Goal: Task Accomplishment & Management: Manage account settings

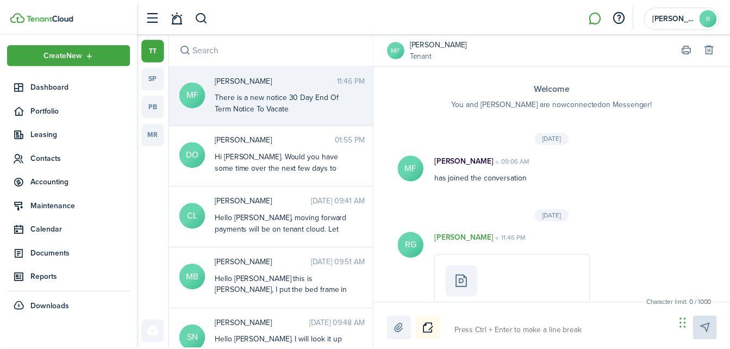
scroll to position [94, 0]
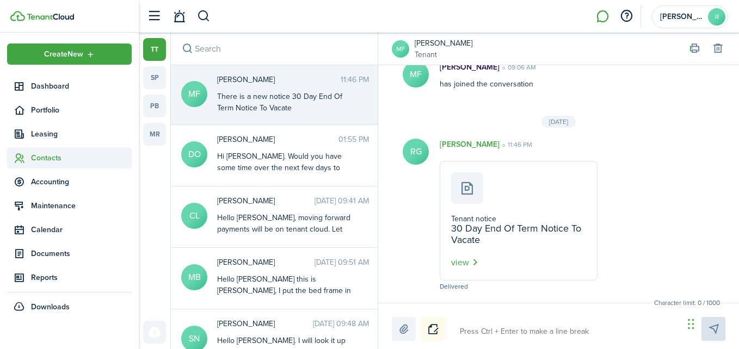
click at [51, 158] on span "Contacts" at bounding box center [81, 157] width 101 height 11
click at [49, 184] on span "Tenants" at bounding box center [81, 183] width 101 height 11
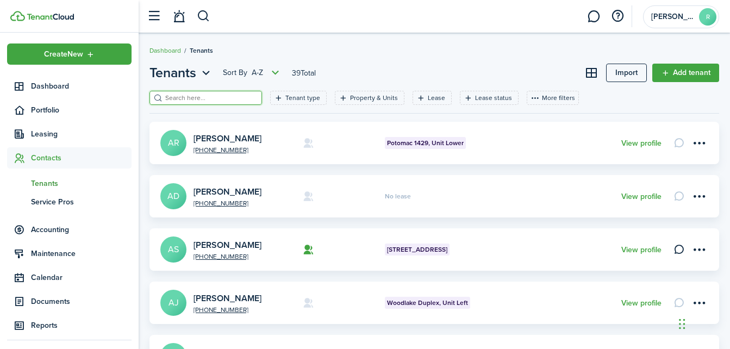
click at [228, 98] on input "search" at bounding box center [211, 98] width 96 height 10
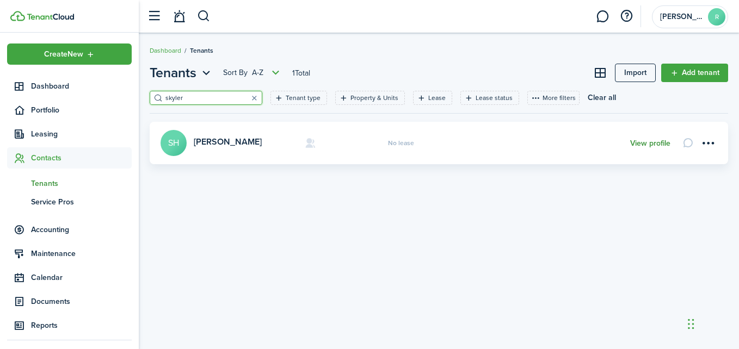
type input "skyler"
click at [635, 140] on link "View profile" at bounding box center [650, 143] width 40 height 9
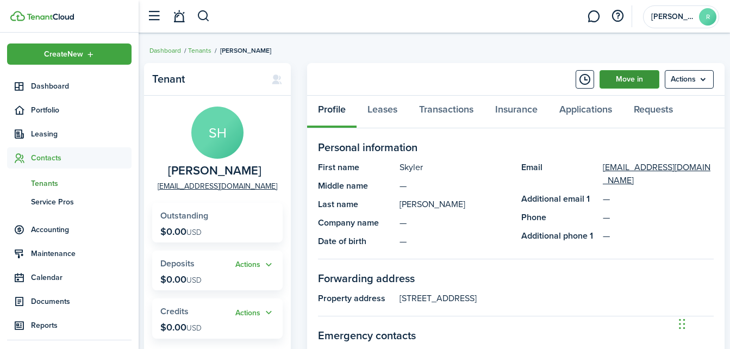
click at [629, 83] on link "Move in" at bounding box center [630, 79] width 60 height 18
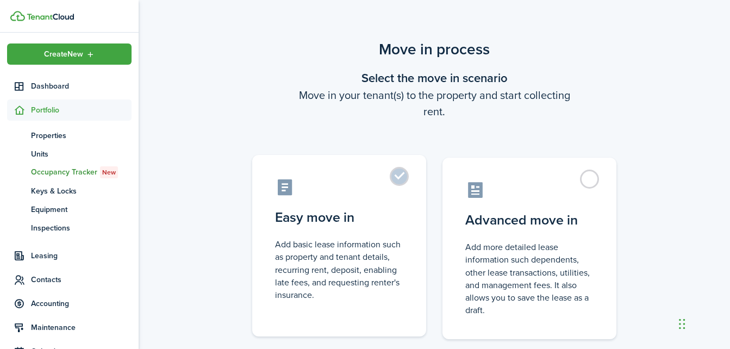
click at [401, 179] on label "Easy move in Add basic lease information such as property and tenant details, r…" at bounding box center [339, 246] width 174 height 182
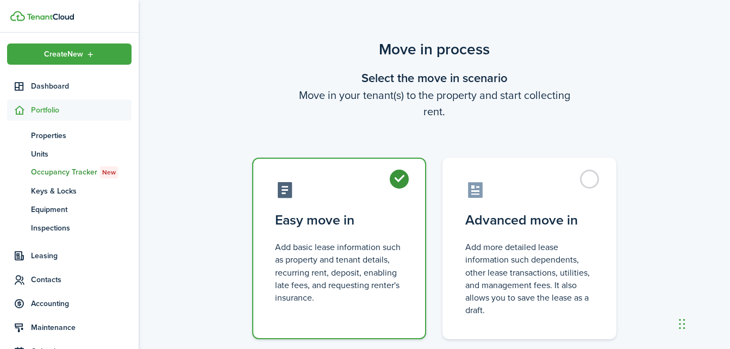
radio input "true"
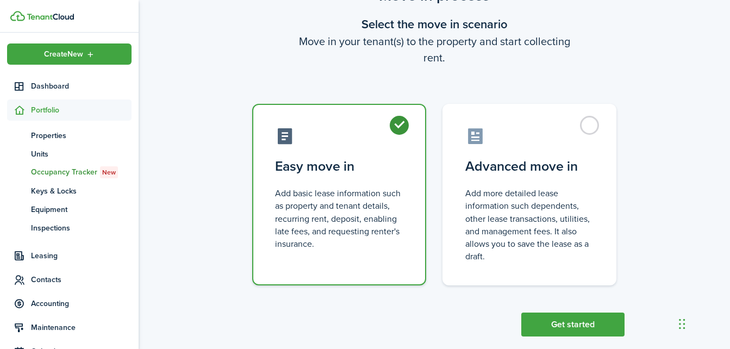
scroll to position [66, 0]
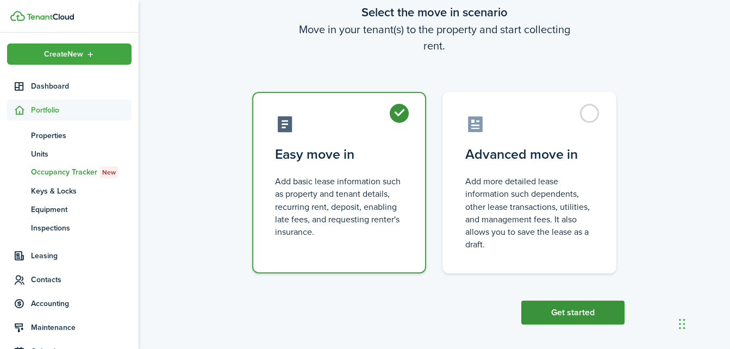
click at [574, 307] on button "Get started" at bounding box center [573, 313] width 103 height 24
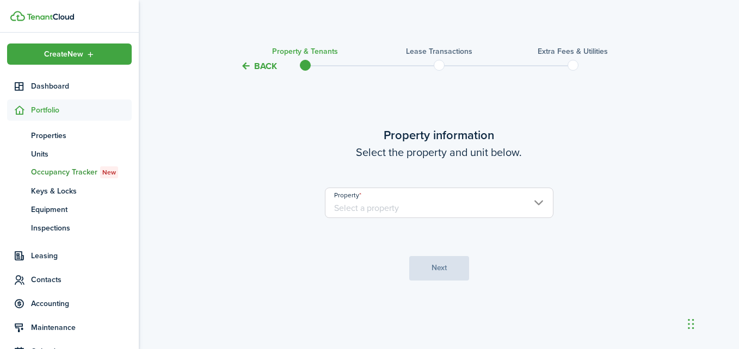
click at [536, 203] on input "Property" at bounding box center [439, 203] width 228 height 30
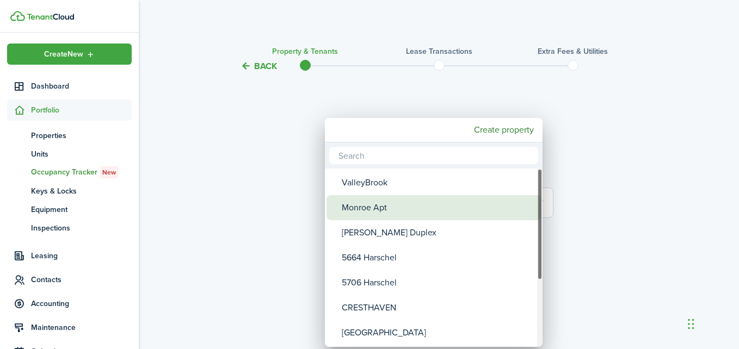
click at [360, 205] on div "Monroe Apt" at bounding box center [438, 207] width 193 height 25
type input "Monroe Apt"
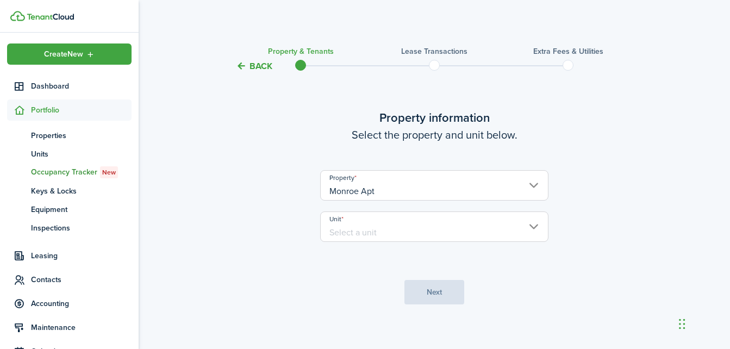
click at [532, 231] on input "Unit" at bounding box center [434, 227] width 228 height 30
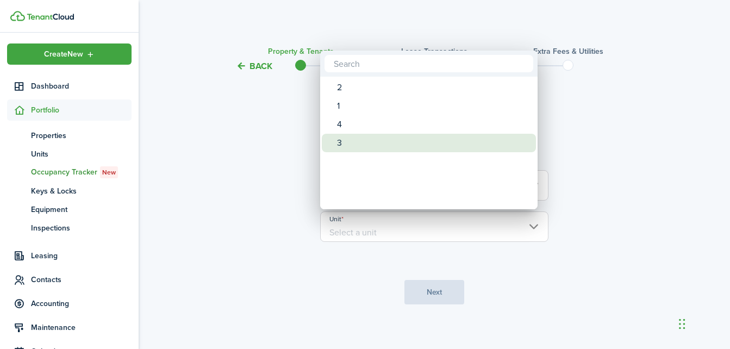
click at [357, 147] on div "3" at bounding box center [433, 143] width 193 height 18
type input "3"
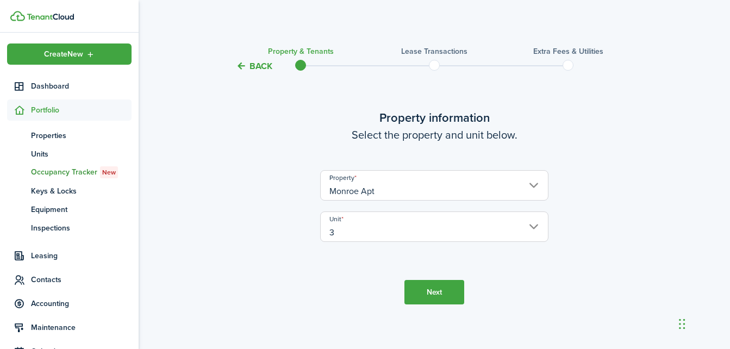
click at [419, 281] on button "Next" at bounding box center [435, 292] width 60 height 24
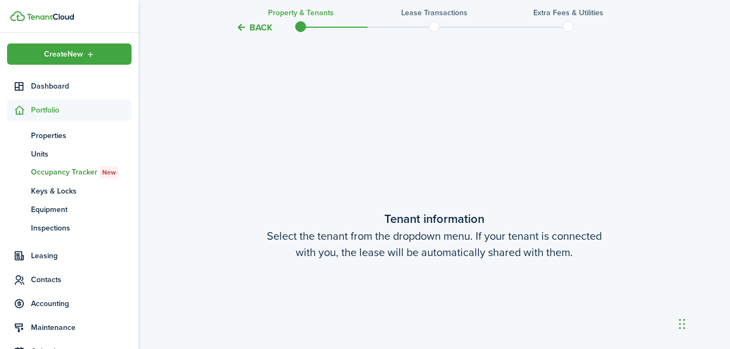
scroll to position [283, 0]
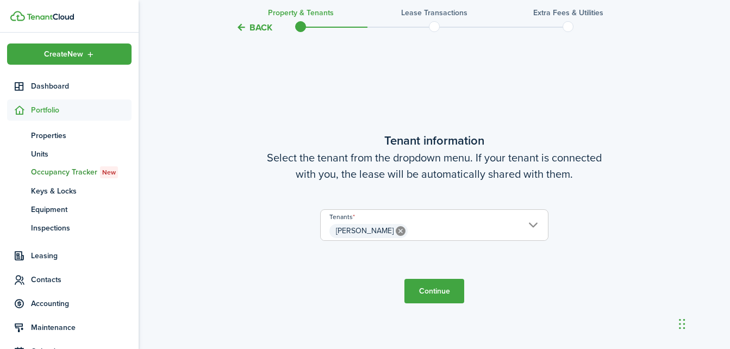
click at [437, 288] on button "Continue" at bounding box center [435, 291] width 60 height 24
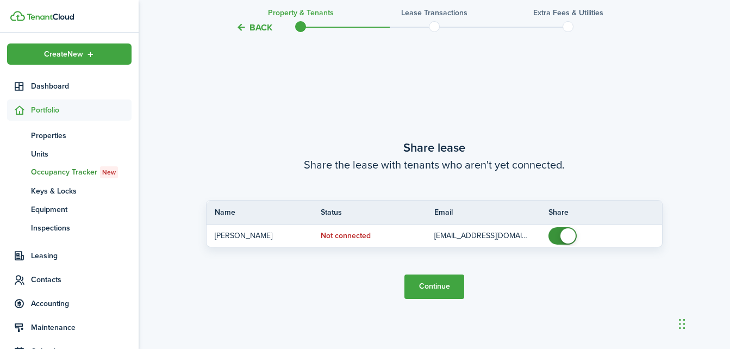
scroll to position [633, 0]
click at [438, 288] on button "Continue" at bounding box center [435, 286] width 60 height 24
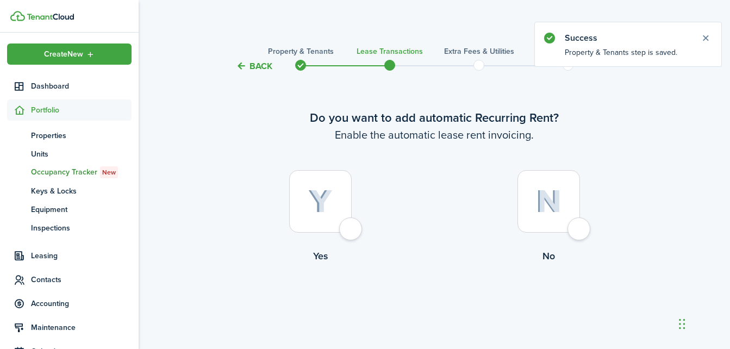
click at [352, 230] on div at bounding box center [320, 201] width 63 height 63
radio input "true"
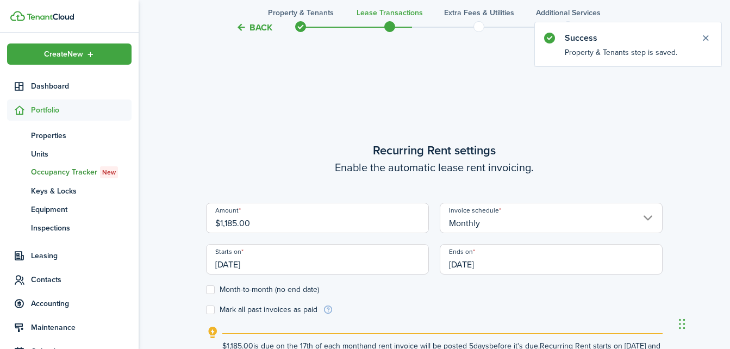
scroll to position [299, 0]
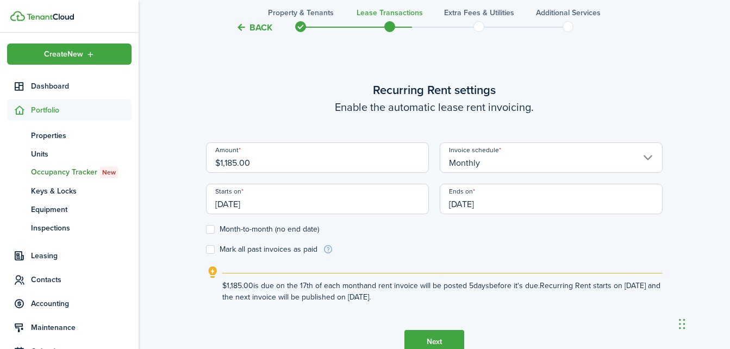
click at [288, 206] on input "[DATE]" at bounding box center [317, 199] width 223 height 30
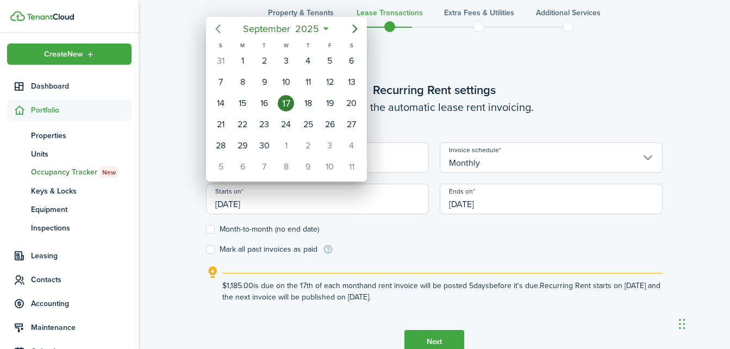
click at [219, 33] on icon "Previous page" at bounding box center [218, 28] width 13 height 13
click at [223, 83] on div "3" at bounding box center [221, 82] width 16 height 16
type input "[DATE]"
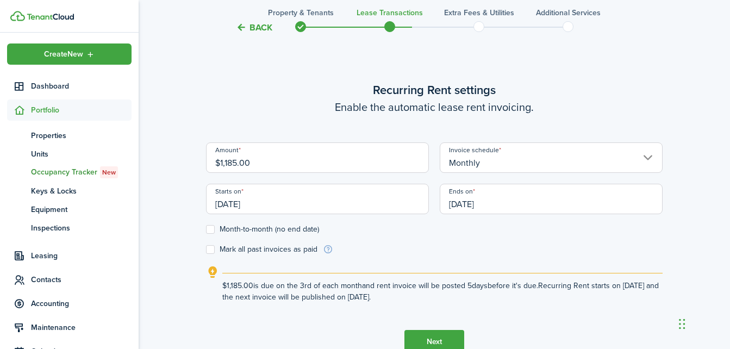
click at [506, 209] on input "[DATE]" at bounding box center [551, 199] width 223 height 30
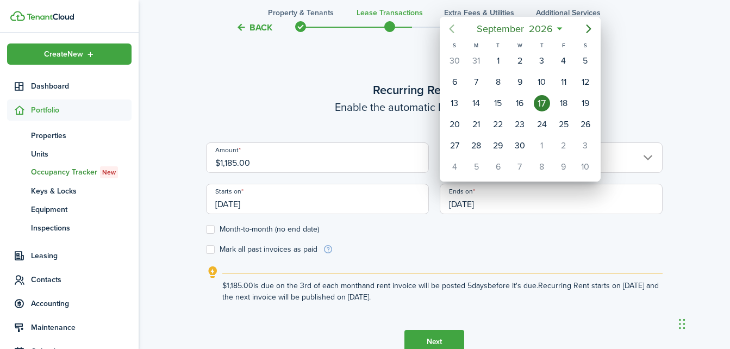
click at [453, 25] on icon "Previous page" at bounding box center [451, 28] width 13 height 13
click at [507, 31] on span "May" at bounding box center [500, 29] width 23 height 20
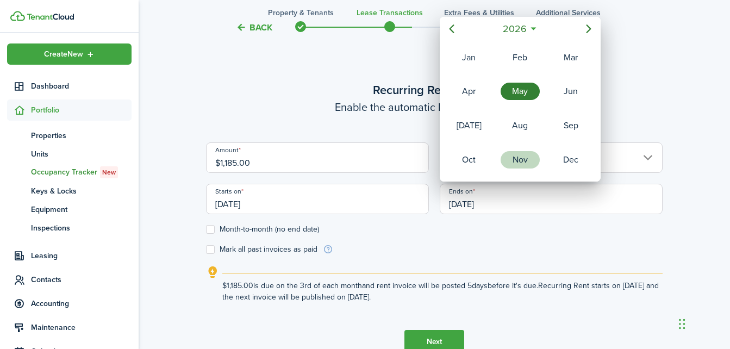
click at [518, 166] on div "Nov" at bounding box center [520, 159] width 39 height 17
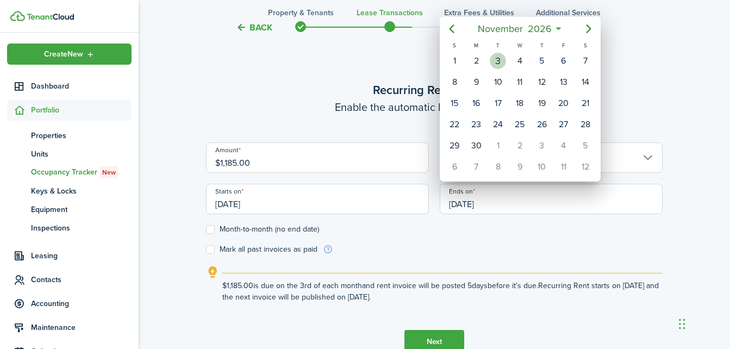
click at [499, 63] on div "3" at bounding box center [498, 61] width 16 height 16
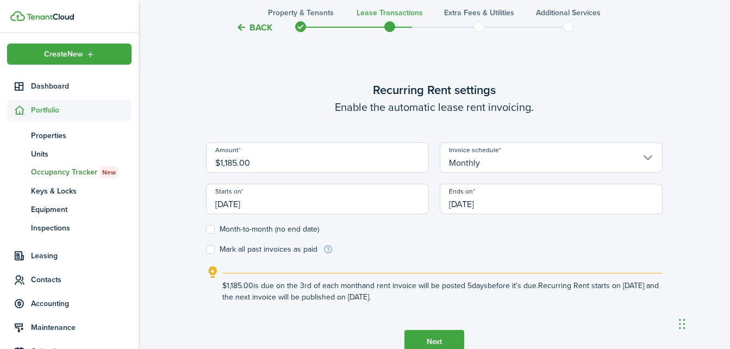
click at [486, 209] on input "[DATE]" at bounding box center [551, 199] width 223 height 30
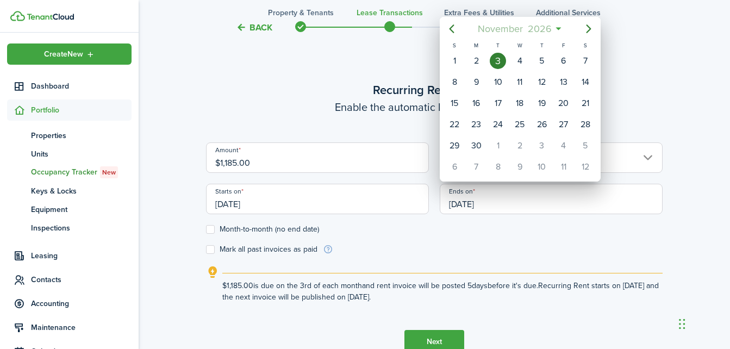
click at [549, 30] on span "2026" at bounding box center [539, 29] width 29 height 20
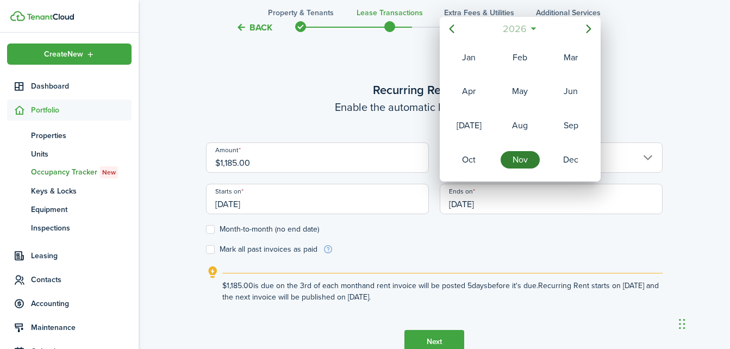
click at [531, 26] on mbsc-button "2026" at bounding box center [515, 29] width 38 height 20
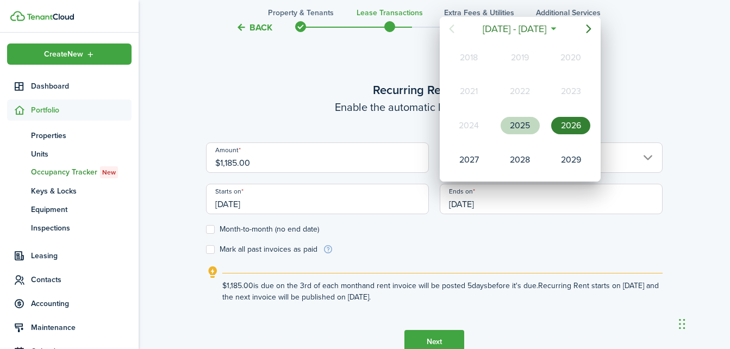
click at [525, 119] on div "2025" at bounding box center [520, 125] width 39 height 17
click at [555, 234] on div at bounding box center [365, 174] width 905 height 523
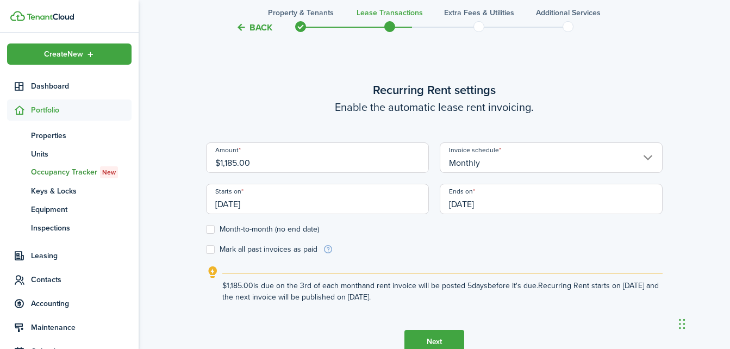
click at [499, 207] on input "[DATE]" at bounding box center [551, 199] width 223 height 30
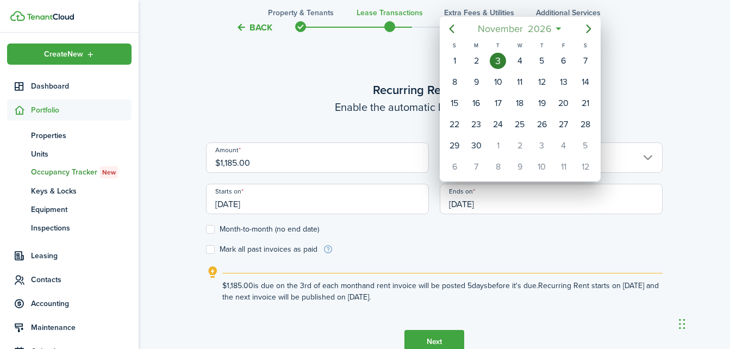
click at [491, 27] on span "November" at bounding box center [500, 29] width 50 height 20
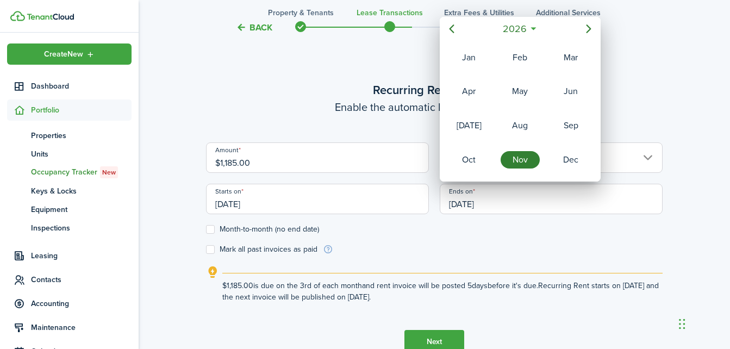
click at [535, 27] on icon at bounding box center [533, 28] width 11 height 11
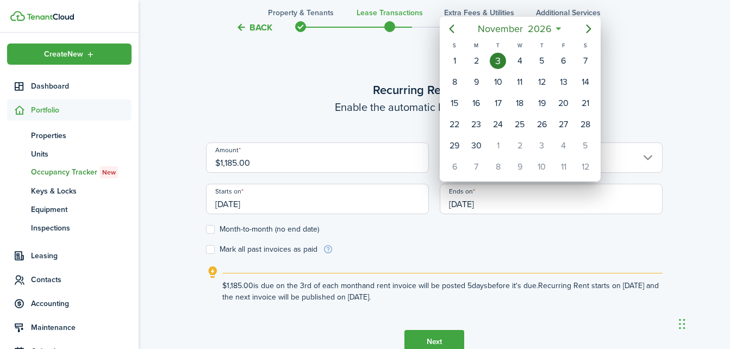
click at [559, 30] on icon at bounding box center [558, 28] width 11 height 11
click at [558, 26] on mbsc-button "[DATE]" at bounding box center [515, 29] width 88 height 20
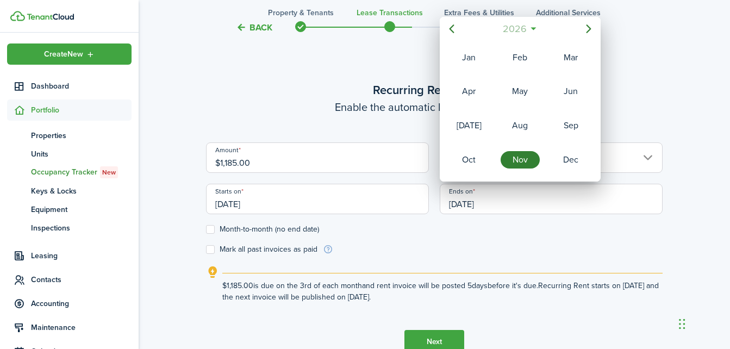
click at [531, 28] on mbsc-button "2026" at bounding box center [515, 29] width 38 height 20
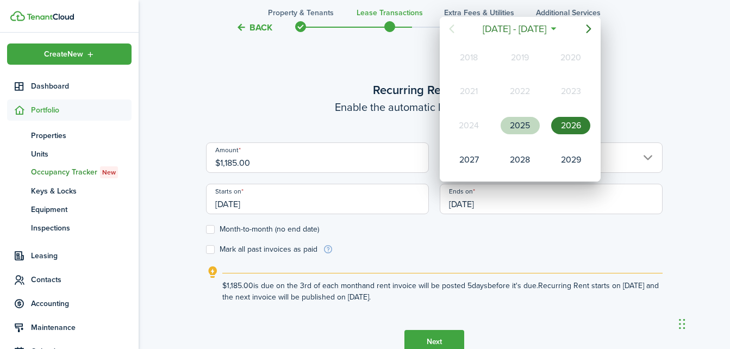
click at [516, 119] on div "2025" at bounding box center [520, 125] width 39 height 17
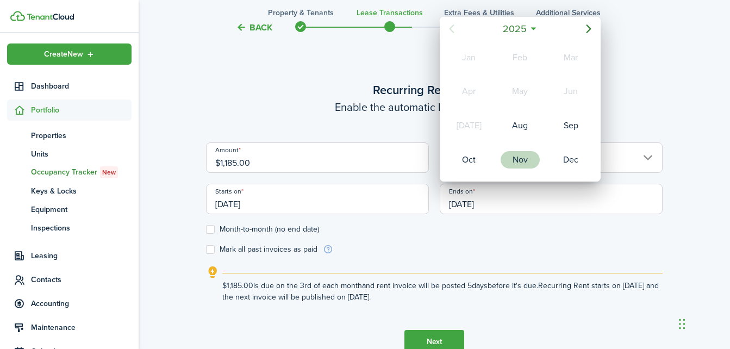
click at [522, 156] on div "Nov" at bounding box center [520, 159] width 39 height 17
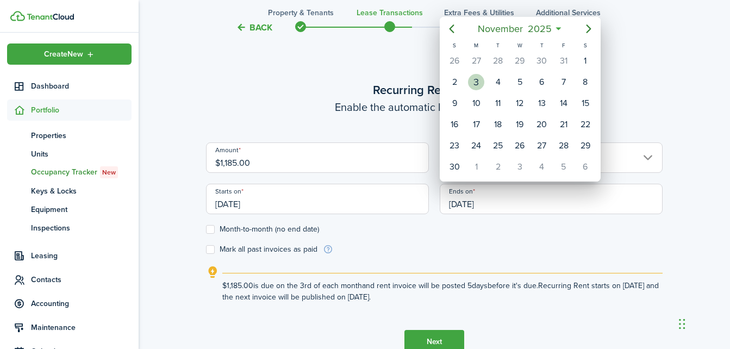
click at [474, 85] on div "3" at bounding box center [476, 82] width 16 height 16
type input "[DATE]"
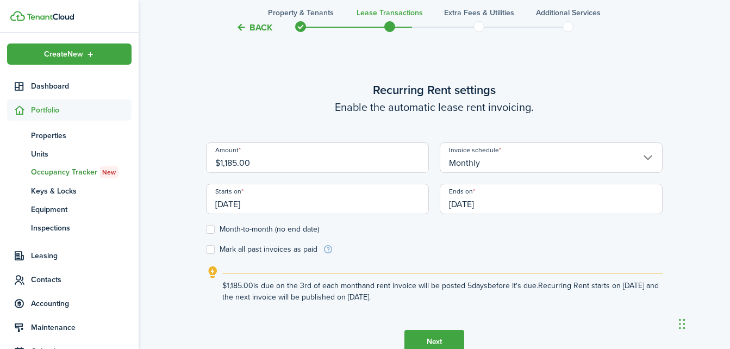
click at [480, 245] on form "Amount $1,185.00 Invoice schedule Monthly Starts on [DATE] Ends on [DATE] Month…" at bounding box center [434, 199] width 457 height 113
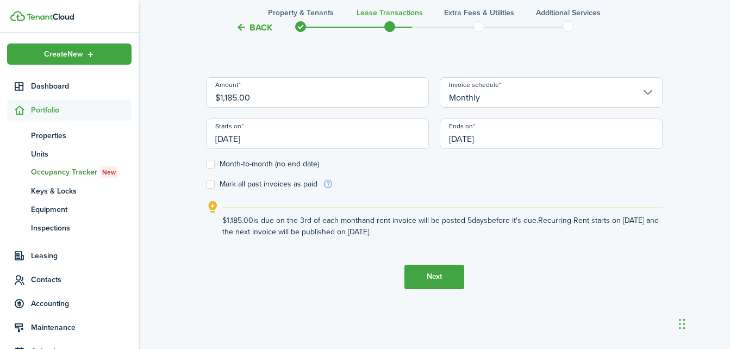
scroll to position [368, 0]
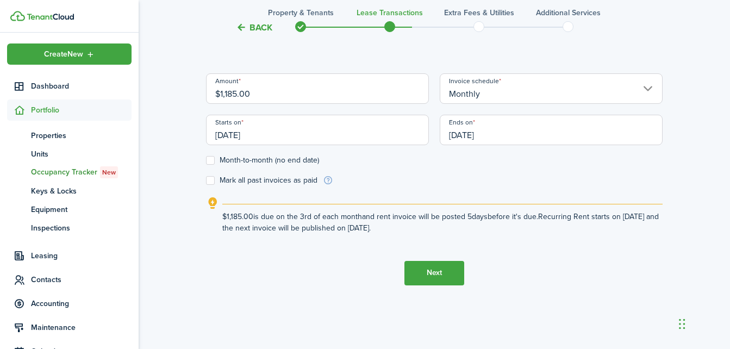
click at [320, 95] on input "$1,185.00" at bounding box center [317, 88] width 223 height 30
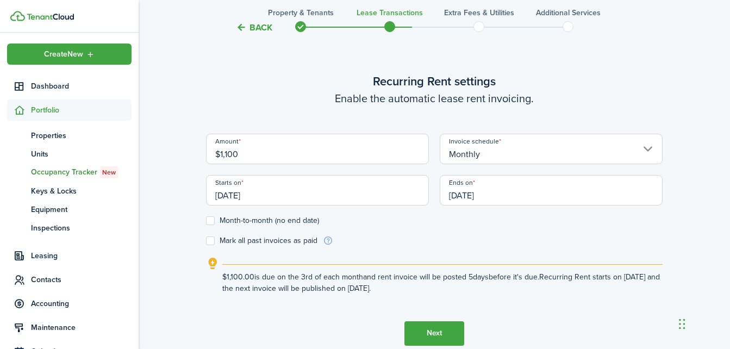
scroll to position [309, 0]
type input "$1,100.00"
click at [437, 334] on button "Next" at bounding box center [435, 332] width 60 height 24
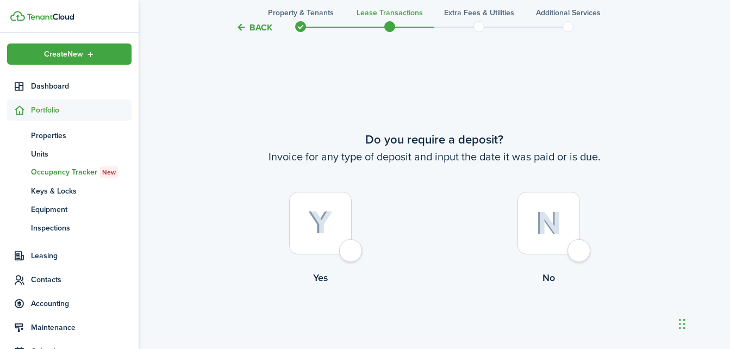
scroll to position [648, 0]
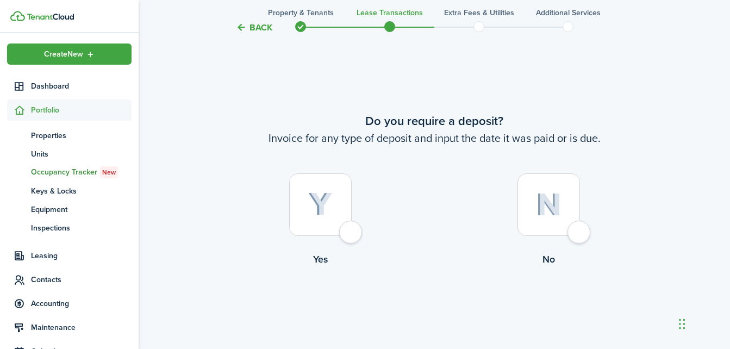
click at [345, 232] on div at bounding box center [320, 205] width 63 height 63
radio input "true"
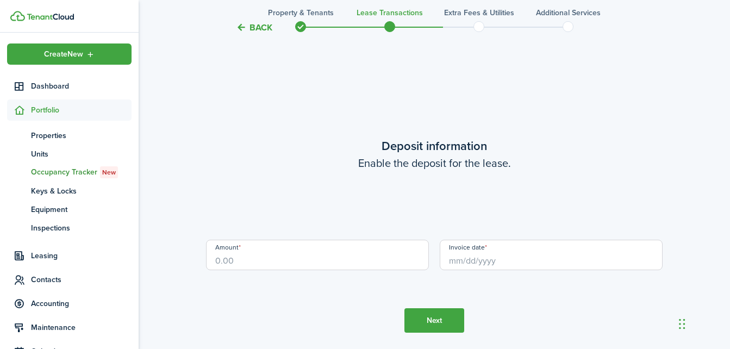
scroll to position [998, 0]
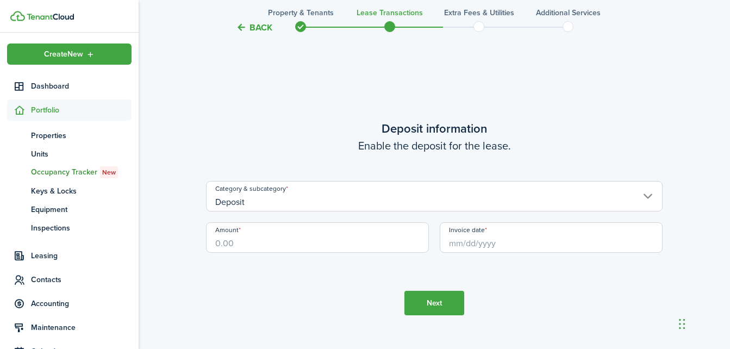
click at [357, 237] on input "Amount" at bounding box center [317, 237] width 223 height 30
click at [480, 247] on input "Invoice date" at bounding box center [551, 237] width 223 height 30
type input "$700.00"
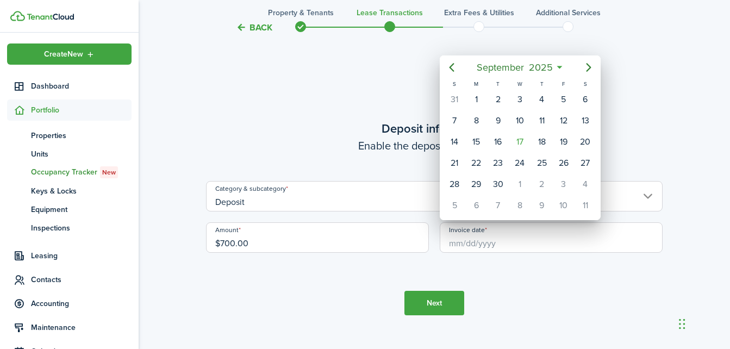
click at [473, 240] on div at bounding box center [365, 174] width 905 height 523
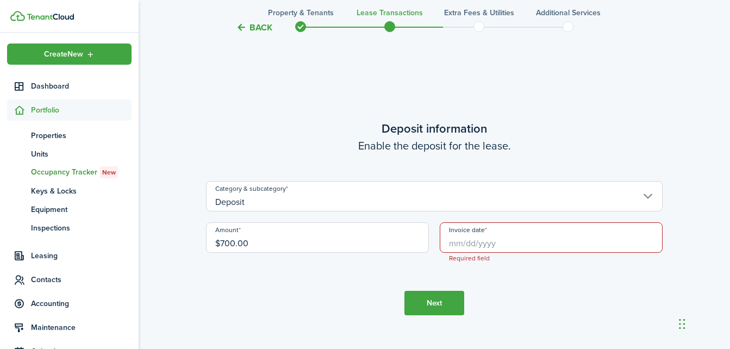
click at [651, 196] on input "Deposit" at bounding box center [434, 196] width 457 height 30
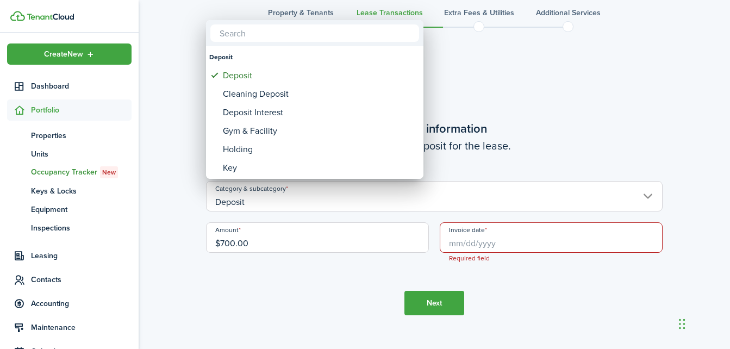
click at [542, 232] on div at bounding box center [365, 174] width 905 height 523
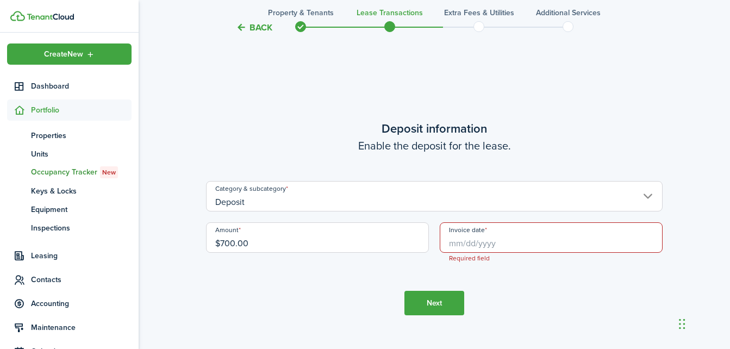
click at [503, 236] on input "Invoice date" at bounding box center [551, 237] width 223 height 30
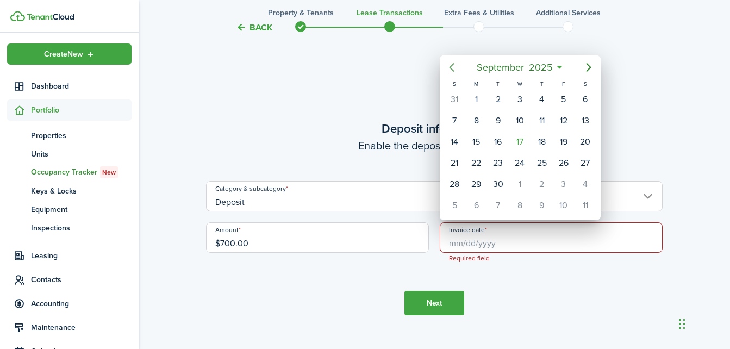
click at [454, 67] on icon "Previous page" at bounding box center [451, 67] width 13 height 13
click at [454, 118] on div "3" at bounding box center [455, 121] width 16 height 16
type input "[DATE]"
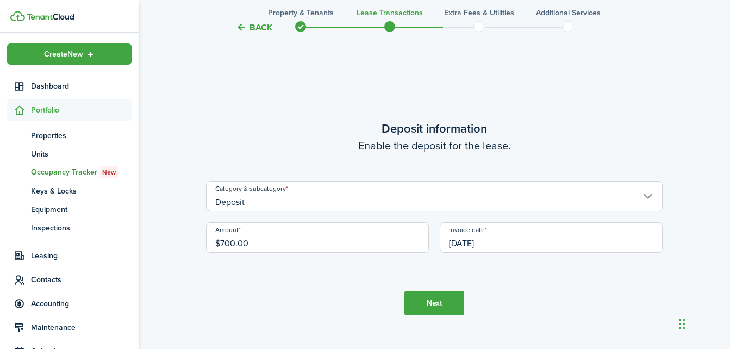
click at [420, 299] on button "Next" at bounding box center [435, 303] width 60 height 24
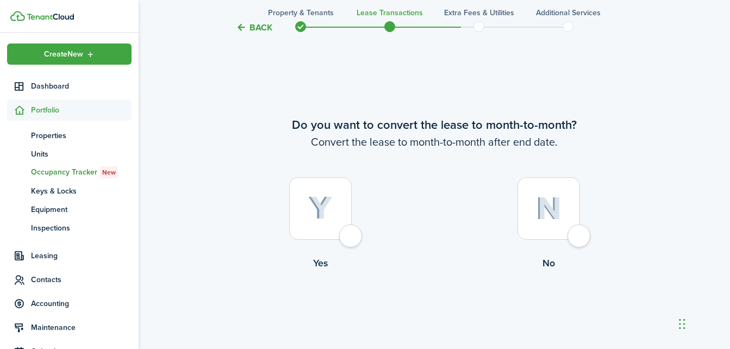
scroll to position [1347, 0]
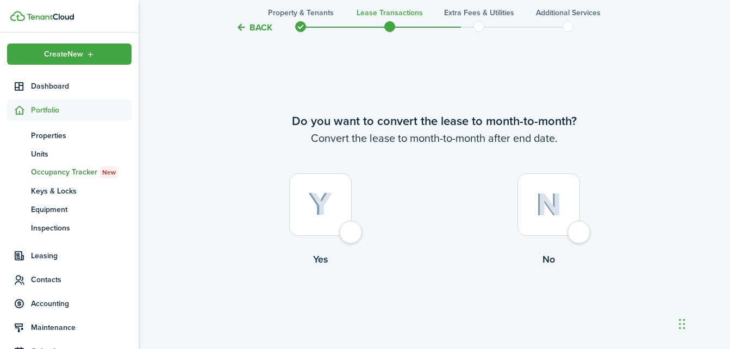
click at [352, 232] on div at bounding box center [320, 205] width 63 height 63
radio input "true"
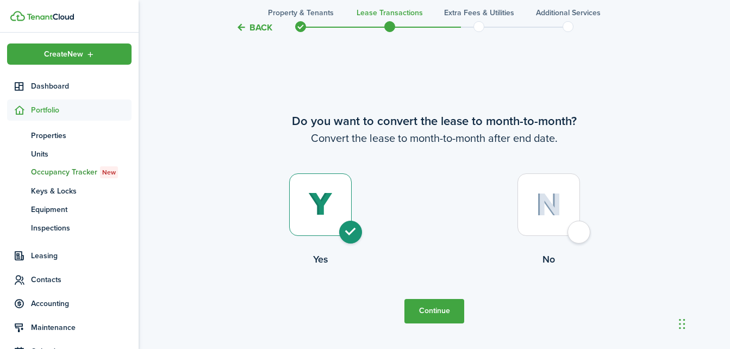
click at [418, 307] on button "Continue" at bounding box center [435, 311] width 60 height 24
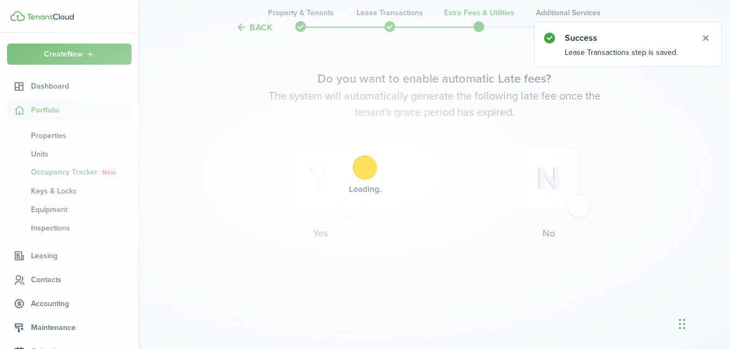
scroll to position [0, 0]
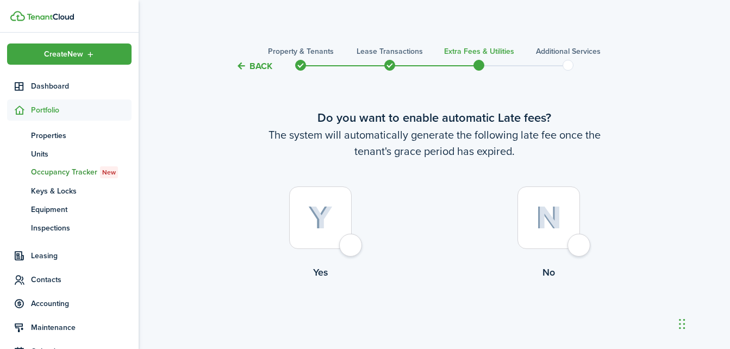
click at [352, 242] on div at bounding box center [320, 218] width 63 height 63
radio input "true"
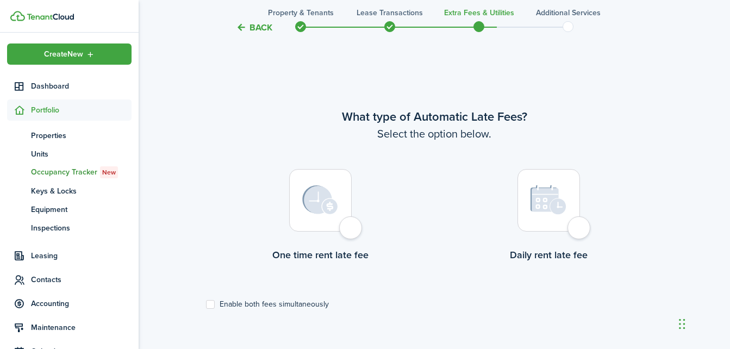
scroll to position [315, 0]
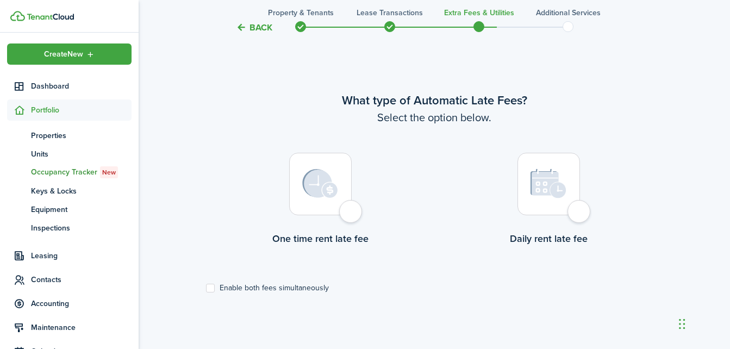
click at [351, 213] on div at bounding box center [320, 184] width 63 height 63
radio input "true"
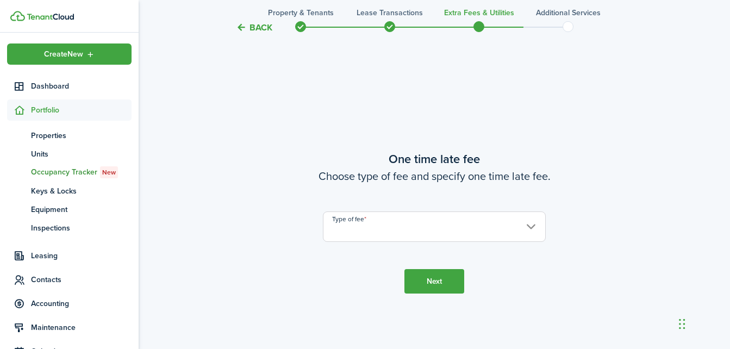
scroll to position [665, 0]
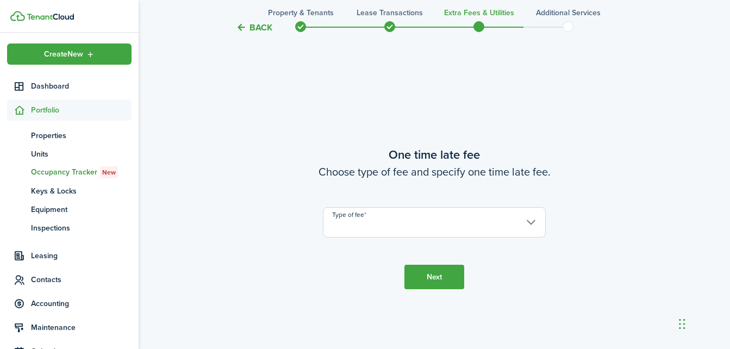
click at [534, 223] on input "Type of fee" at bounding box center [434, 222] width 223 height 30
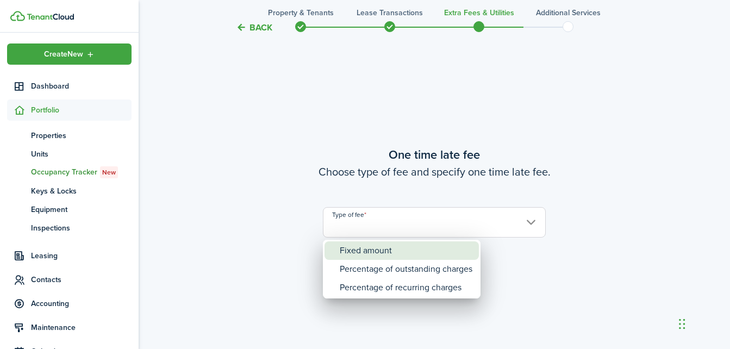
click at [418, 249] on div "Fixed amount" at bounding box center [406, 251] width 133 height 18
type input "Fixed amount"
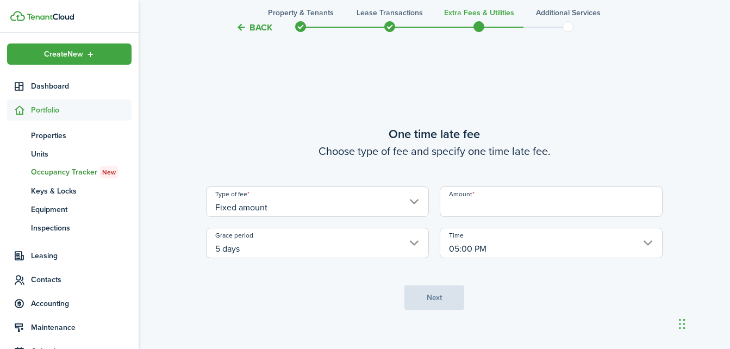
click at [480, 206] on input "Amount" at bounding box center [551, 202] width 223 height 30
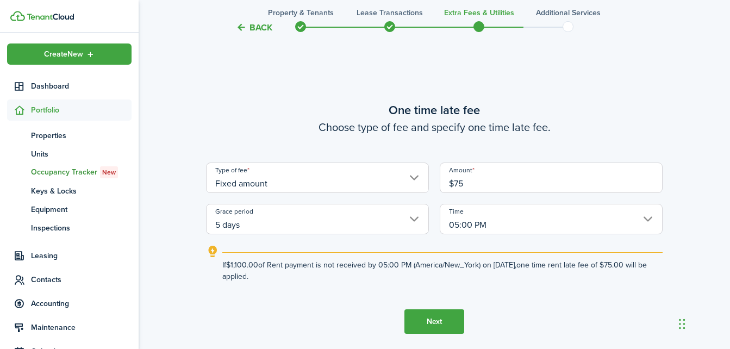
type input "$75.00"
click at [441, 321] on button "Next" at bounding box center [435, 321] width 60 height 24
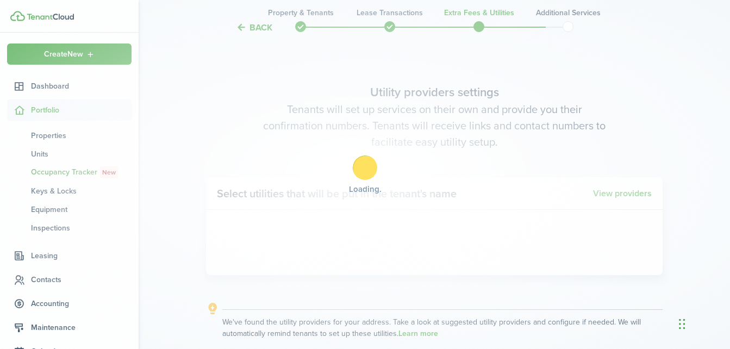
scroll to position [1014, 0]
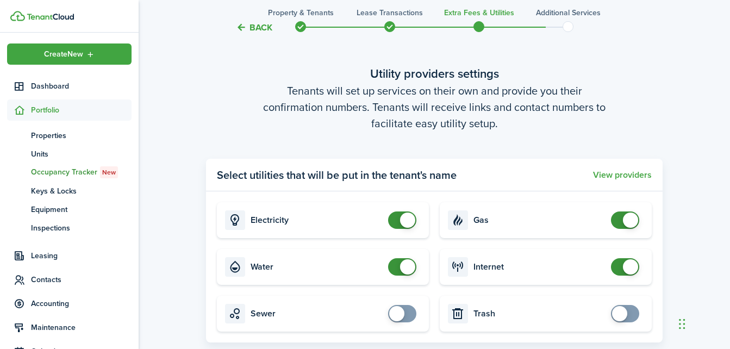
checkbox input "false"
click at [631, 220] on span at bounding box center [630, 220] width 15 height 15
checkbox input "false"
click at [620, 268] on span at bounding box center [625, 266] width 11 height 17
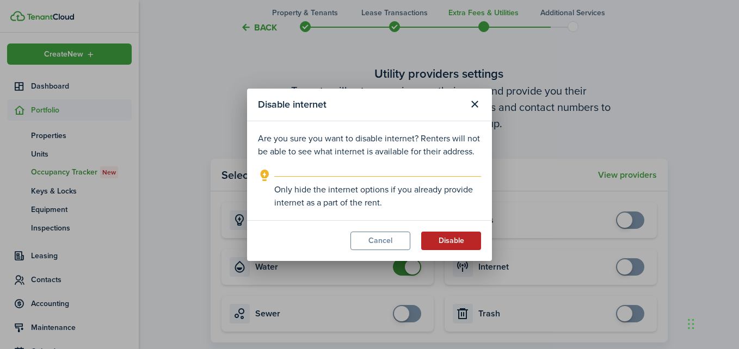
click at [437, 244] on button "Disable" at bounding box center [451, 241] width 60 height 18
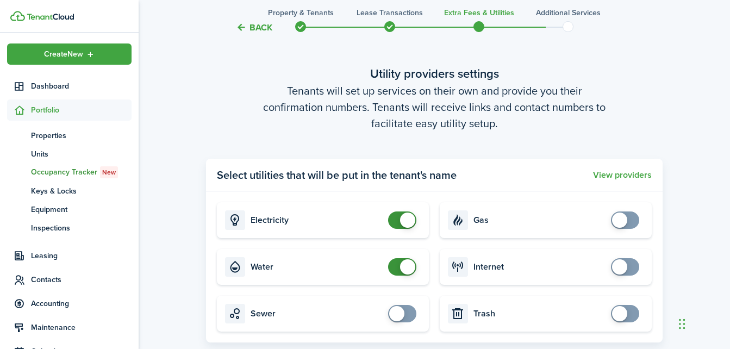
checkbox input "false"
click at [412, 219] on span at bounding box center [407, 220] width 15 height 15
checkbox input "false"
click at [397, 266] on span at bounding box center [402, 266] width 11 height 17
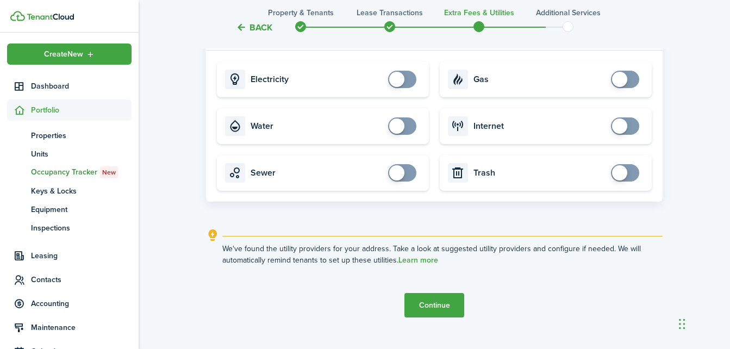
scroll to position [1175, 0]
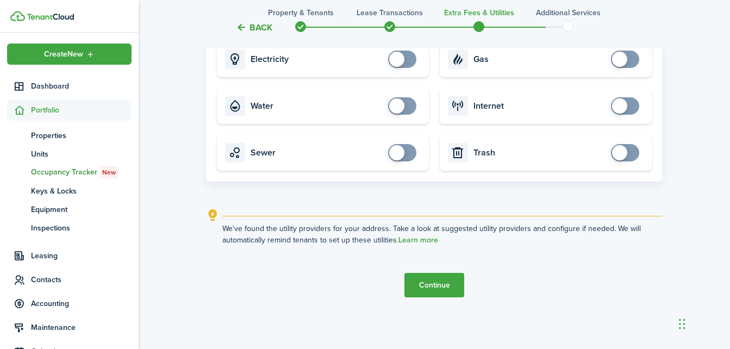
click at [439, 279] on button "Continue" at bounding box center [435, 285] width 60 height 24
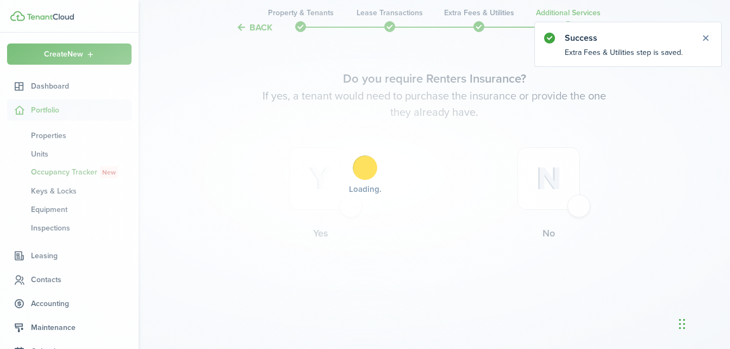
scroll to position [0, 0]
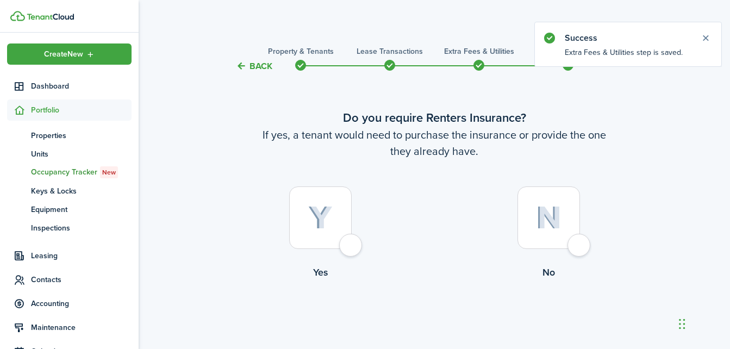
click at [578, 243] on div at bounding box center [549, 218] width 63 height 63
radio input "true"
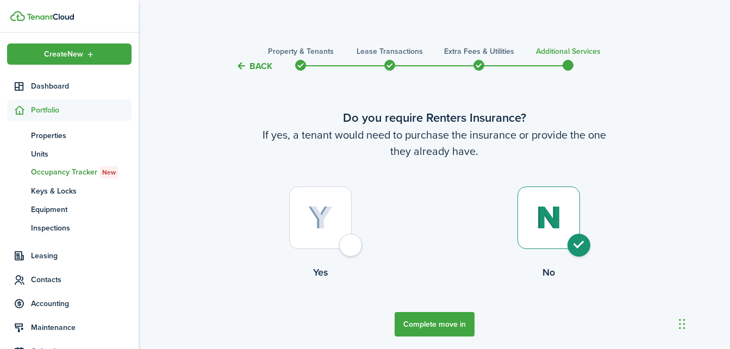
click at [264, 64] on button "Back" at bounding box center [254, 65] width 36 height 11
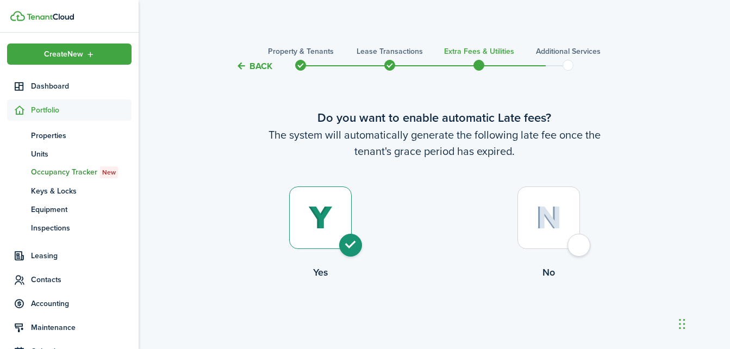
scroll to position [1014, 0]
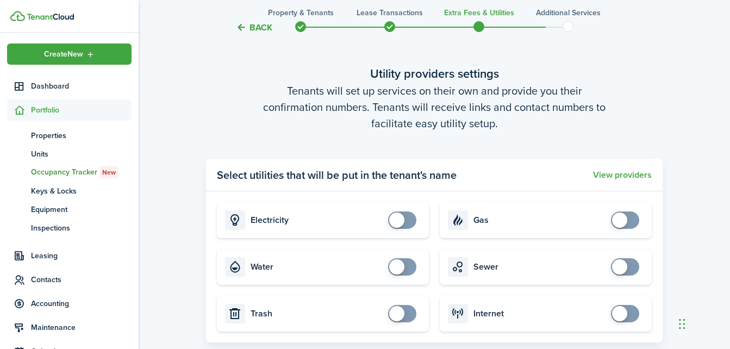
click at [249, 30] on button "Back" at bounding box center [254, 27] width 36 height 11
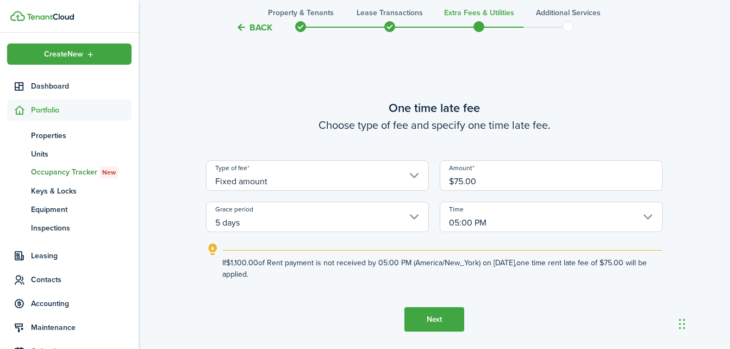
scroll to position [665, 0]
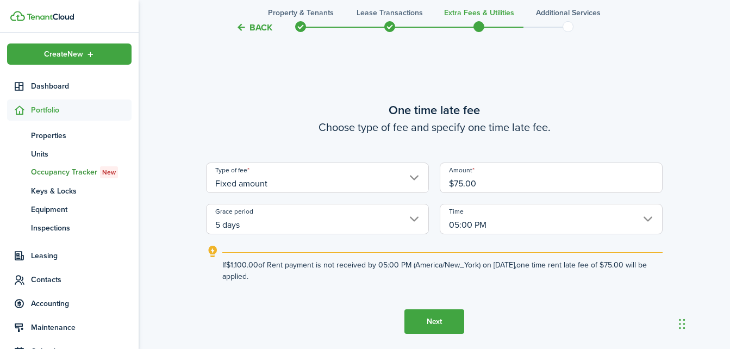
click at [249, 30] on button "Back" at bounding box center [254, 27] width 36 height 11
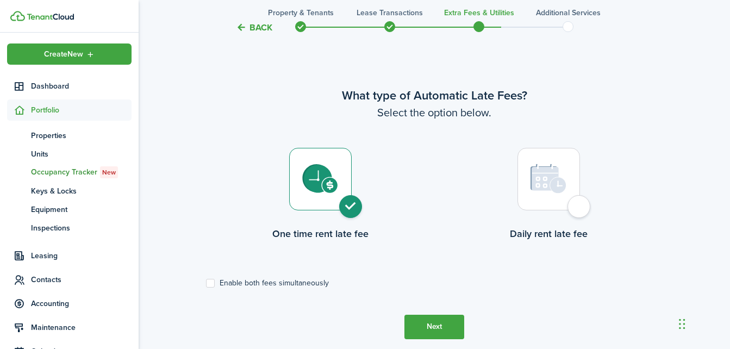
scroll to position [315, 0]
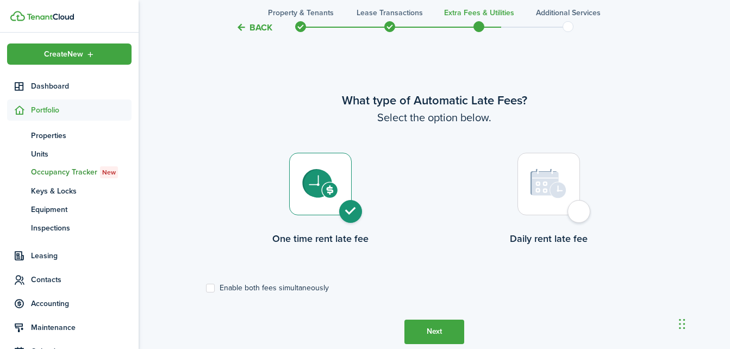
click at [249, 30] on button "Back" at bounding box center [254, 27] width 36 height 11
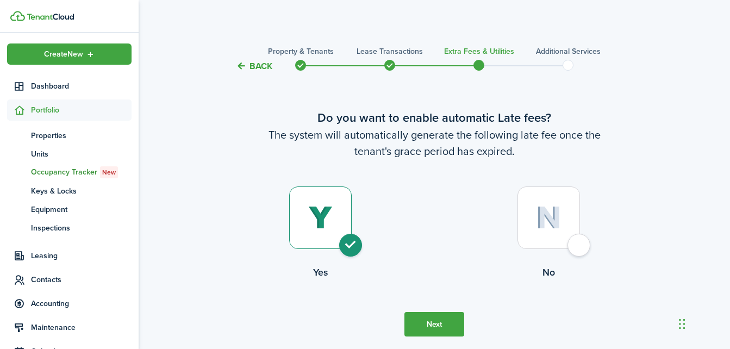
click at [249, 30] on dashboard-content "Back Property & Tenants Lease Transactions Extra fees & Utilities Additional Se…" at bounding box center [435, 194] width 592 height 388
click at [251, 68] on button "Back" at bounding box center [254, 65] width 36 height 11
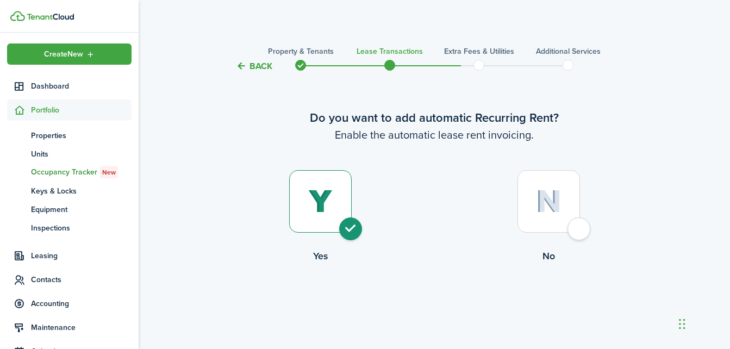
scroll to position [1347, 0]
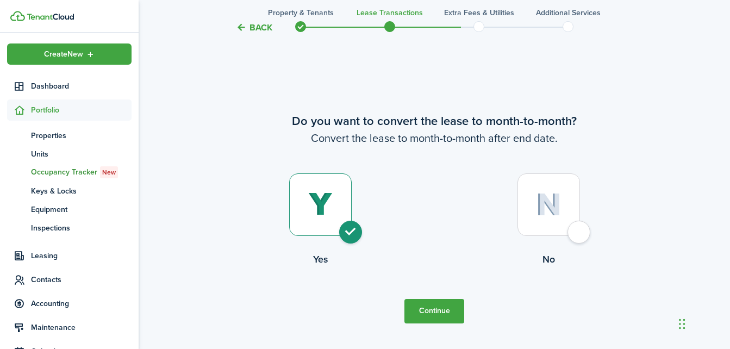
click at [250, 24] on button "Back" at bounding box center [254, 27] width 36 height 11
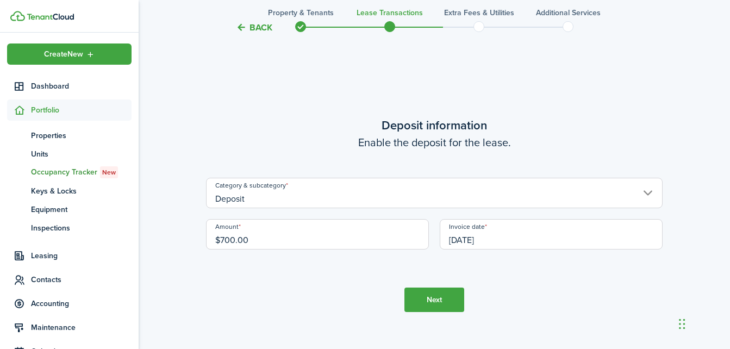
scroll to position [998, 0]
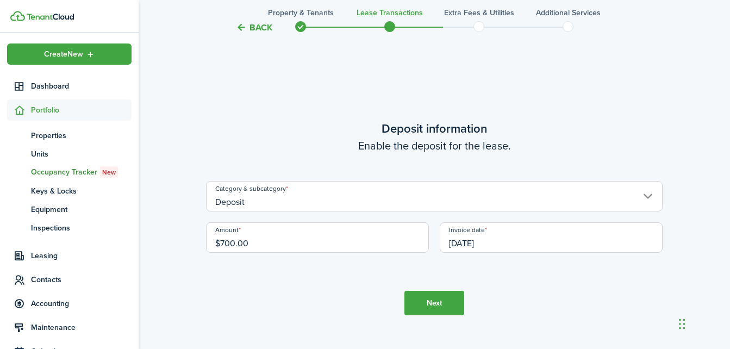
click at [644, 195] on input "Deposit" at bounding box center [434, 196] width 457 height 30
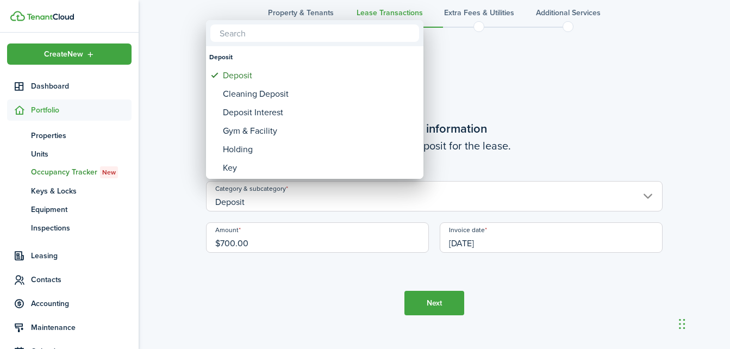
click at [544, 89] on div at bounding box center [365, 174] width 905 height 523
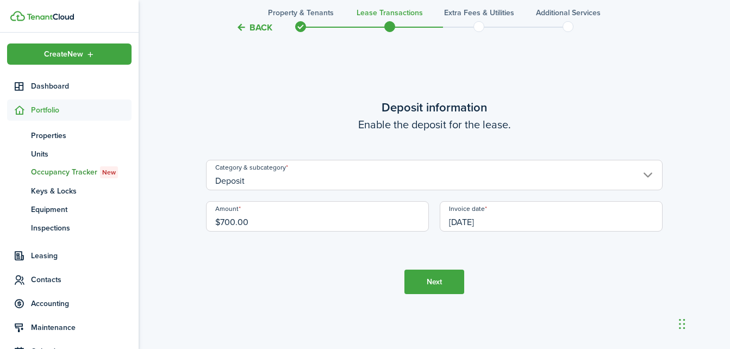
scroll to position [1057, 0]
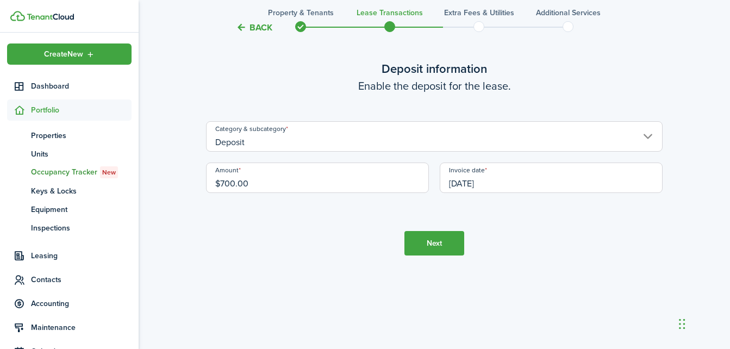
click at [653, 138] on input "Deposit" at bounding box center [434, 136] width 457 height 30
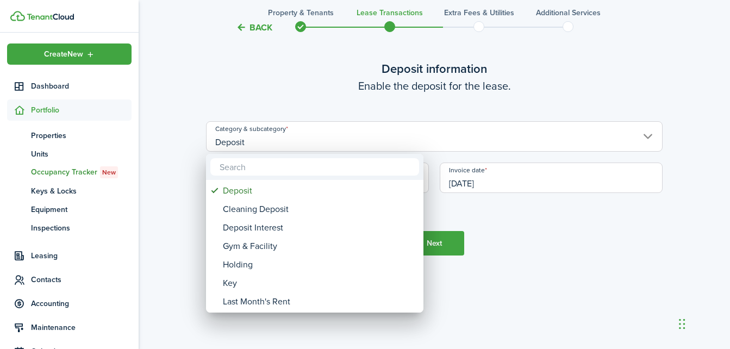
drag, startPoint x: 135, startPoint y: 221, endPoint x: 130, endPoint y: 243, distance: 22.4
click at [130, 243] on div at bounding box center [365, 174] width 905 height 523
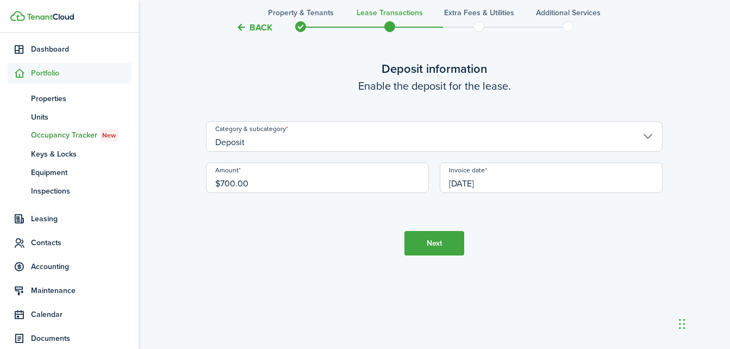
scroll to position [24, 0]
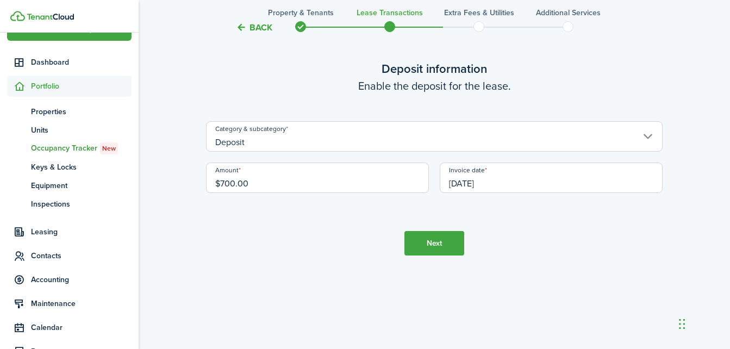
click at [70, 88] on span "Portfolio" at bounding box center [81, 86] width 101 height 11
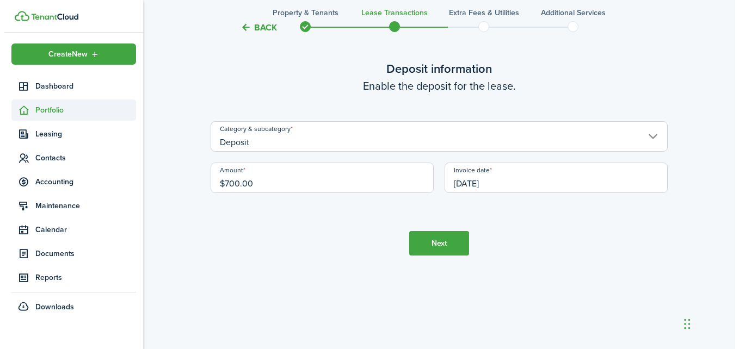
scroll to position [0, 0]
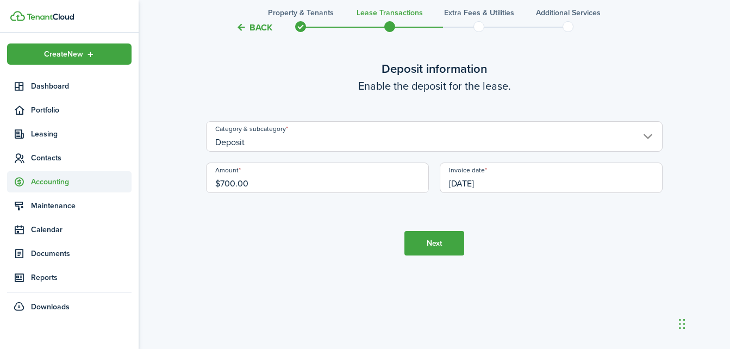
click at [53, 188] on span "Accounting" at bounding box center [69, 181] width 125 height 21
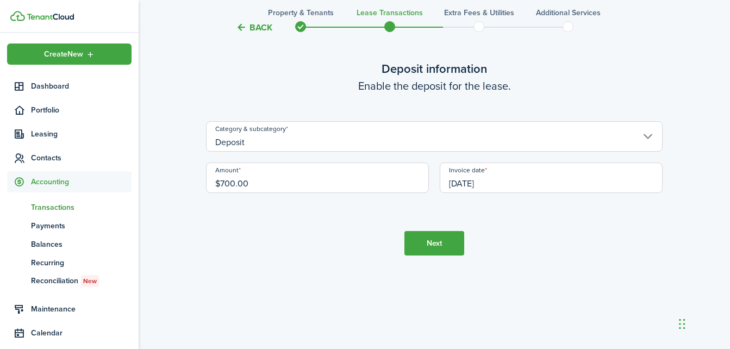
click at [54, 205] on span "Transactions" at bounding box center [81, 207] width 101 height 11
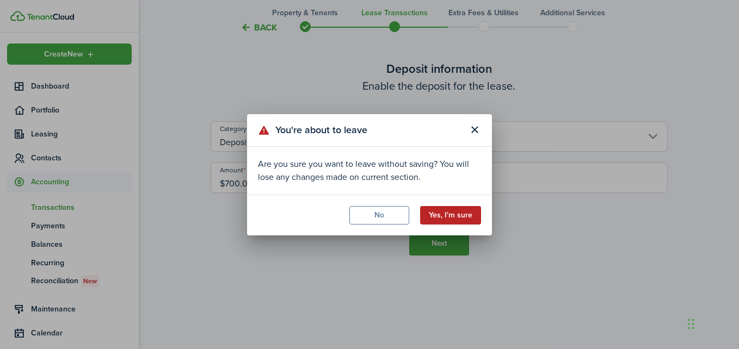
click at [436, 217] on button "Yes, I'm sure" at bounding box center [450, 215] width 61 height 18
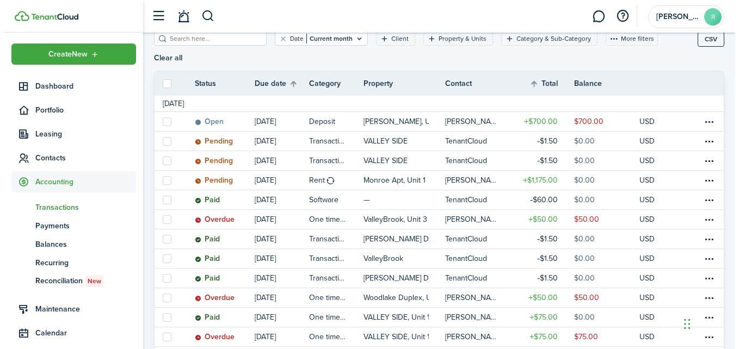
scroll to position [151, 0]
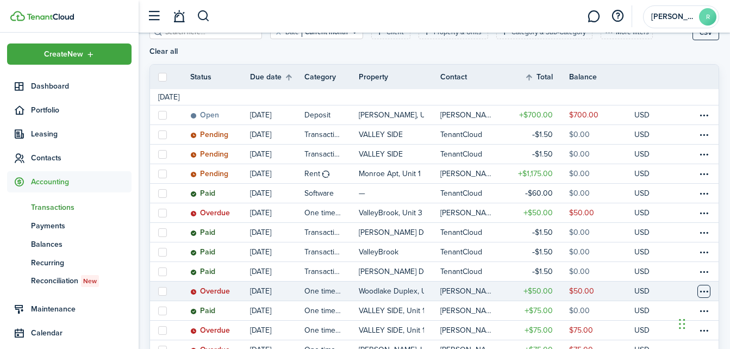
click at [702, 285] on table-menu-btn-icon at bounding box center [704, 291] width 13 height 13
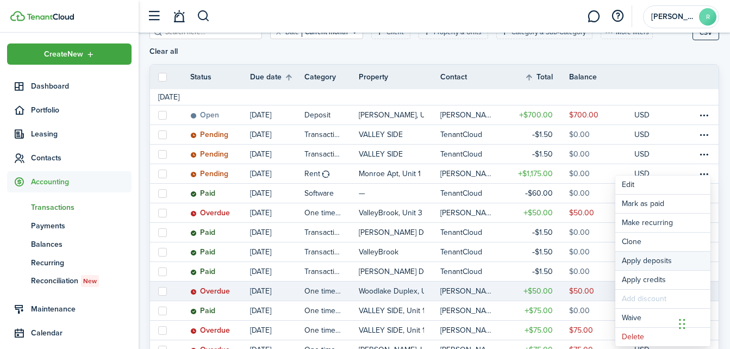
click at [660, 262] on button "Apply deposits" at bounding box center [663, 261] width 95 height 18
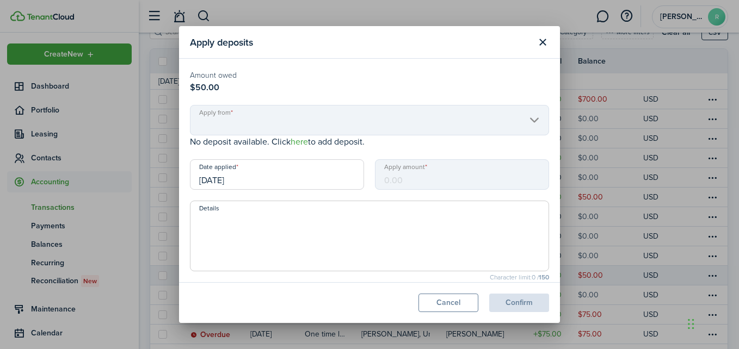
click at [527, 121] on mbsc-scroller "Apply from" at bounding box center [369, 120] width 359 height 30
click at [527, 120] on mbsc-scroller "Apply from" at bounding box center [369, 120] width 359 height 30
click at [298, 141] on link "here" at bounding box center [298, 141] width 17 height 13
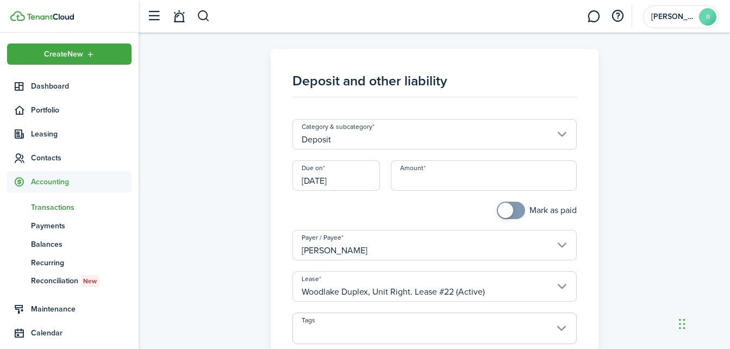
click at [556, 141] on input "Deposit" at bounding box center [435, 134] width 284 height 30
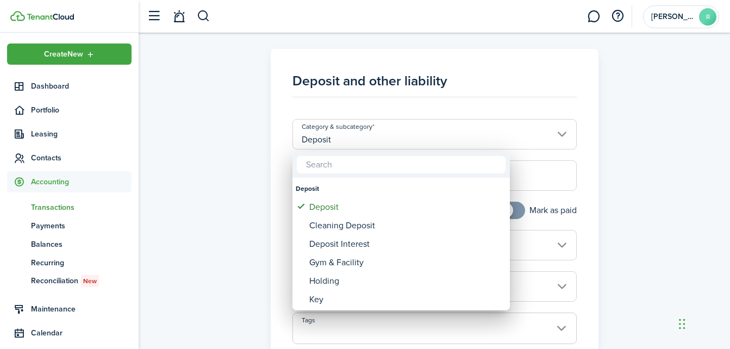
click at [560, 135] on div at bounding box center [365, 174] width 905 height 523
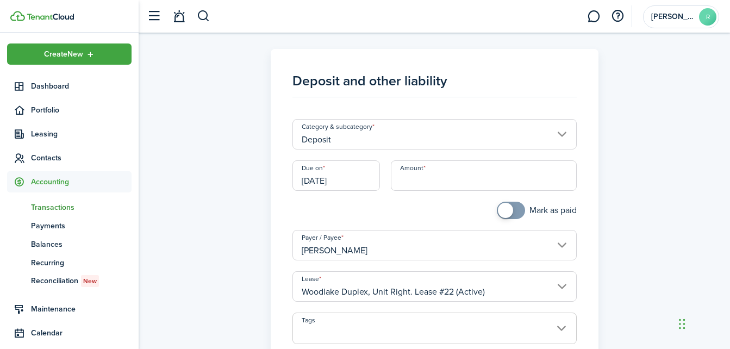
click at [560, 134] on input "Deposit" at bounding box center [435, 134] width 284 height 30
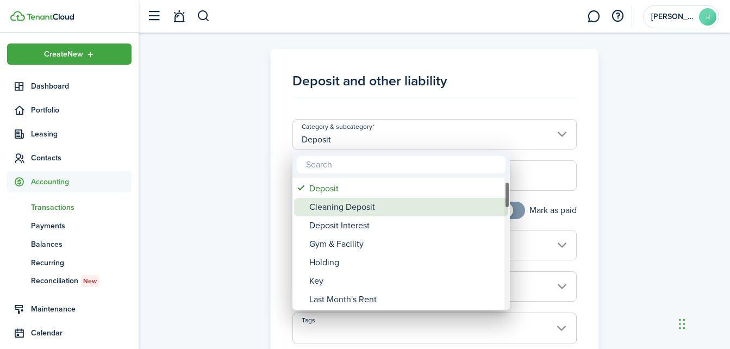
click at [379, 212] on div "Cleaning Deposit" at bounding box center [405, 207] width 193 height 18
type input "Deposit / Cleaning Deposit"
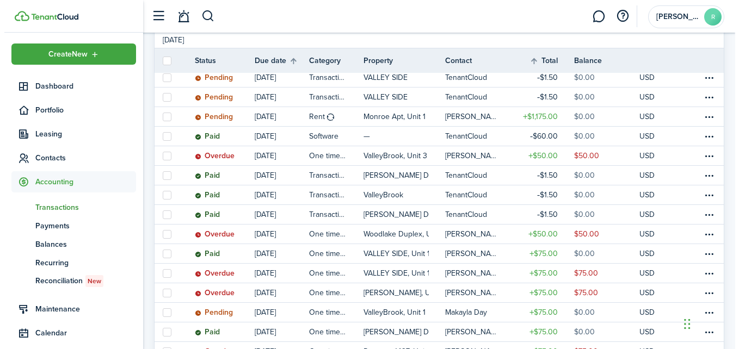
scroll to position [210, 0]
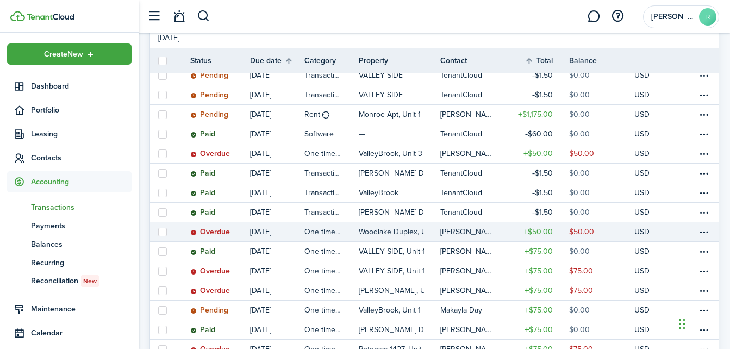
click at [159, 228] on label at bounding box center [162, 232] width 9 height 9
click at [158, 232] on input "checkbox" at bounding box center [158, 232] width 1 height 1
checkbox input "true"
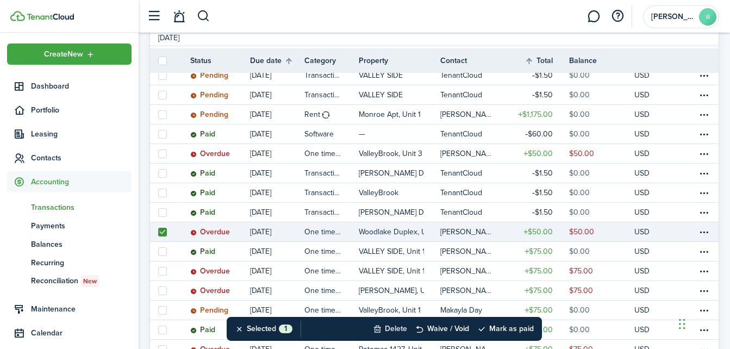
click at [395, 328] on button "Delete" at bounding box center [390, 329] width 34 height 24
click at [498, 327] on button "Confirm" at bounding box center [506, 328] width 44 height 15
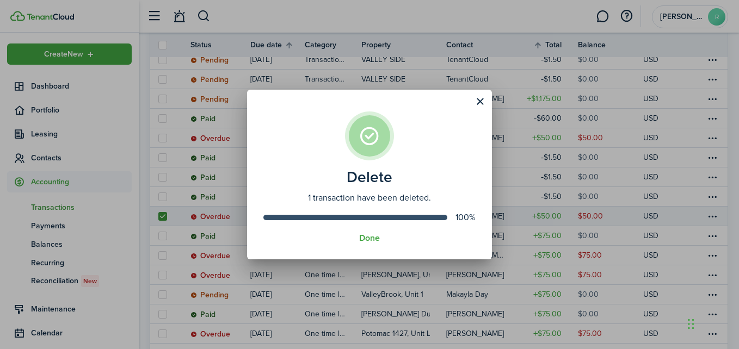
click at [366, 243] on assembled-view "Delete 1 transaction have been deleted. 100% Done" at bounding box center [369, 175] width 245 height 170
click at [369, 236] on button "Done" at bounding box center [369, 238] width 21 height 10
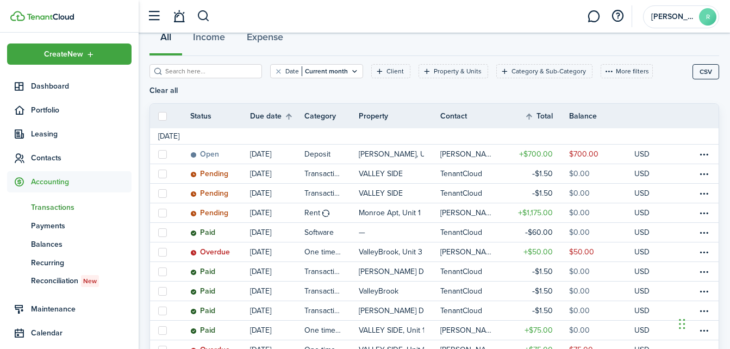
scroll to position [234, 0]
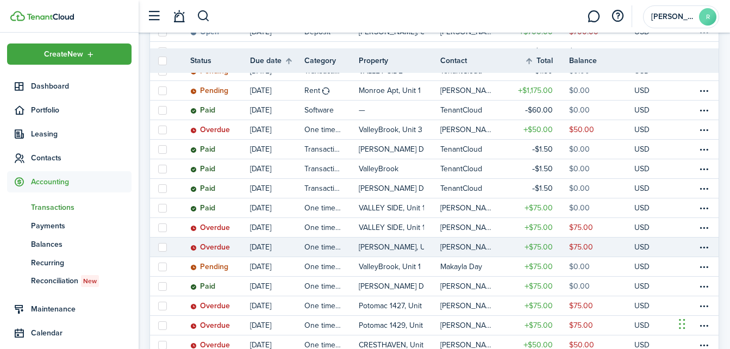
click at [166, 243] on label at bounding box center [162, 247] width 9 height 9
click at [158, 247] on input "checkbox" at bounding box center [158, 247] width 1 height 1
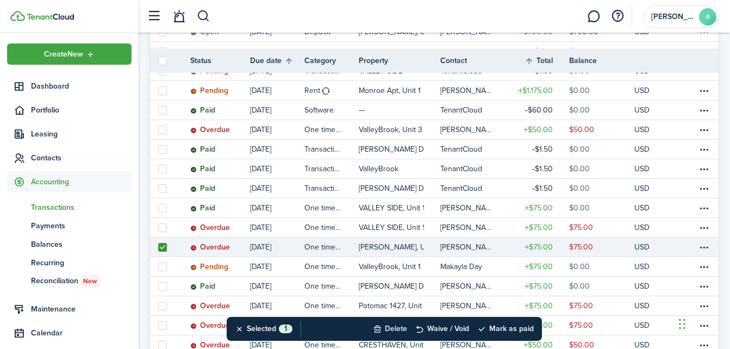
click at [388, 329] on button "Delete" at bounding box center [390, 329] width 34 height 24
click at [457, 330] on button "Cancel" at bounding box center [462, 328] width 44 height 15
click at [160, 243] on label at bounding box center [162, 247] width 9 height 9
click at [158, 247] on input "checkbox" at bounding box center [158, 247] width 1 height 1
checkbox input "false"
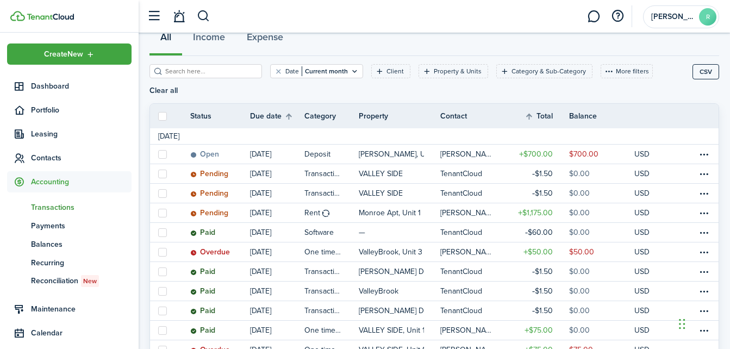
scroll to position [95, 0]
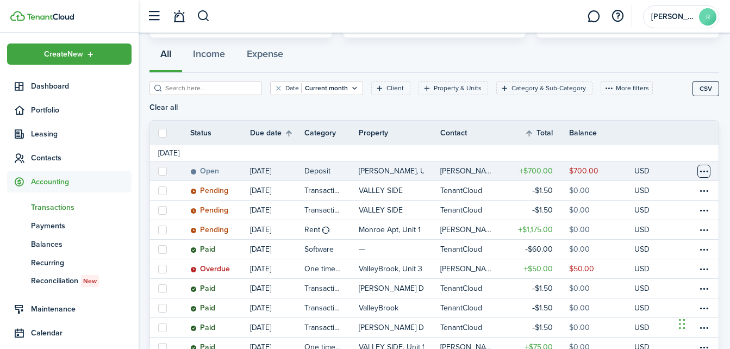
click at [708, 165] on table-menu-btn-icon at bounding box center [704, 171] width 13 height 13
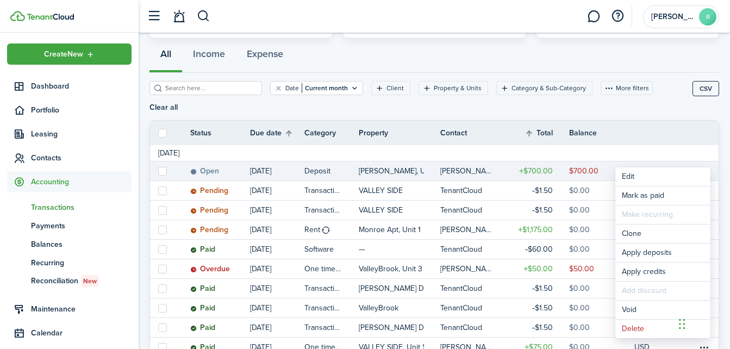
click at [678, 121] on thead "Status Due date Category Property Contact Total Balance Actions" at bounding box center [434, 133] width 569 height 24
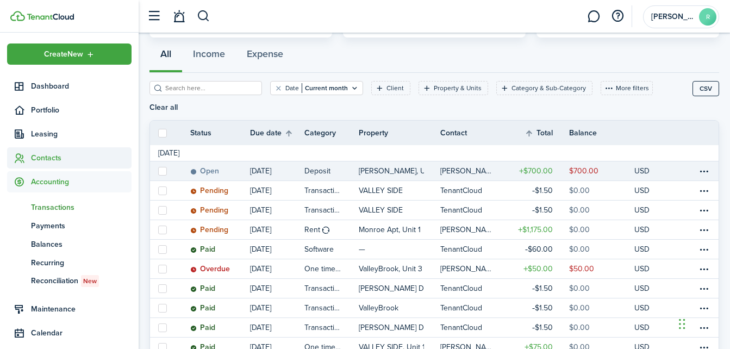
click at [52, 158] on span "Contacts" at bounding box center [81, 157] width 101 height 11
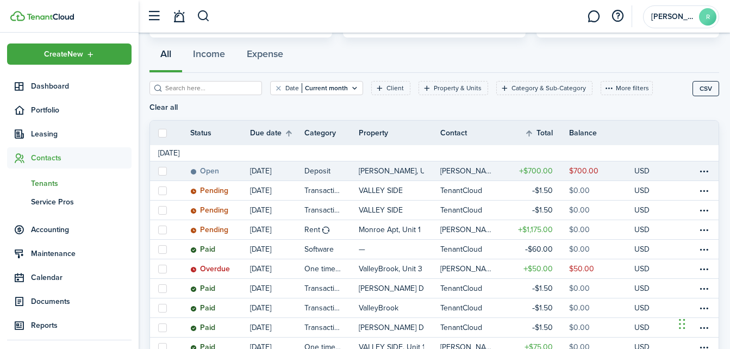
click at [43, 181] on span "Tenants" at bounding box center [81, 183] width 101 height 11
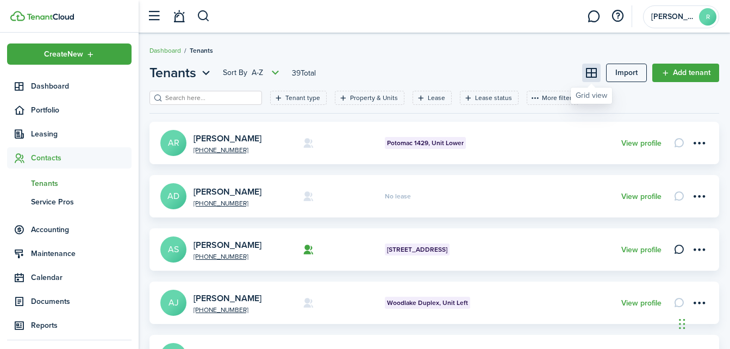
click at [591, 74] on button at bounding box center [592, 73] width 18 height 18
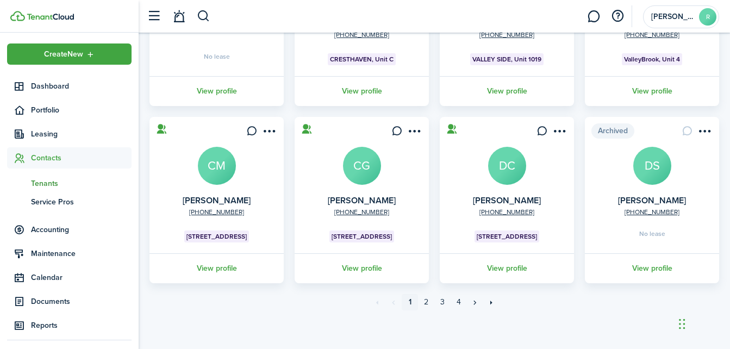
scroll to position [362, 0]
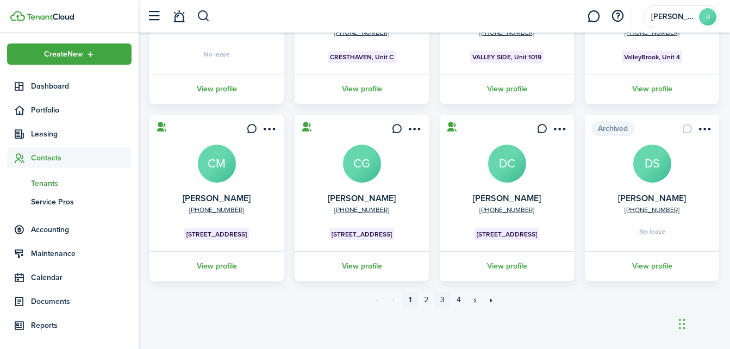
click at [441, 301] on link "3" at bounding box center [443, 300] width 16 height 16
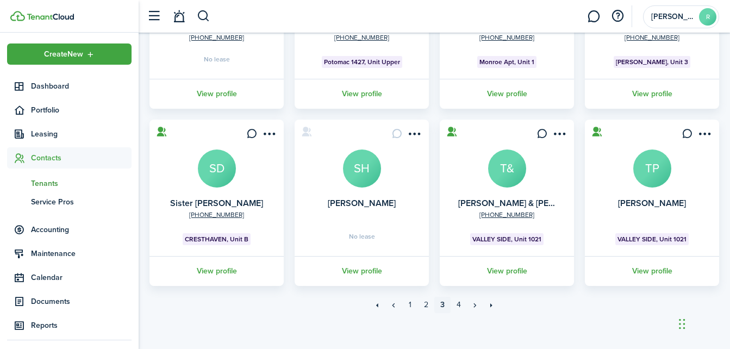
scroll to position [362, 0]
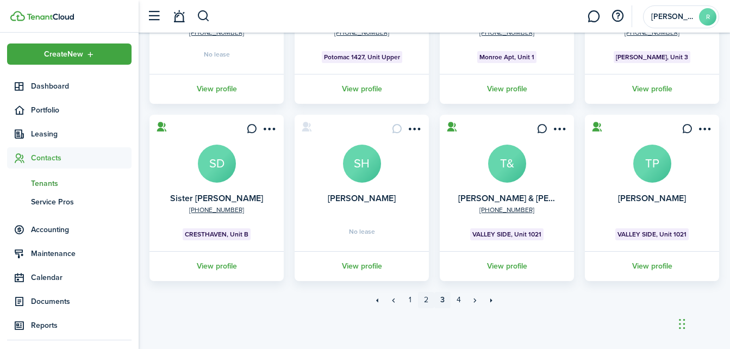
click at [427, 299] on link "2" at bounding box center [426, 300] width 16 height 16
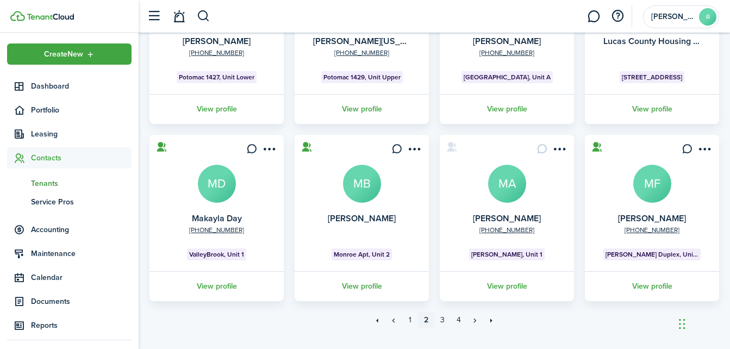
scroll to position [346, 0]
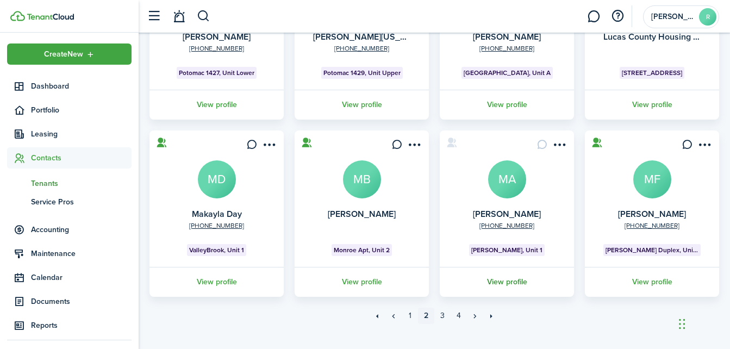
click at [493, 282] on link "View profile" at bounding box center [507, 282] width 138 height 30
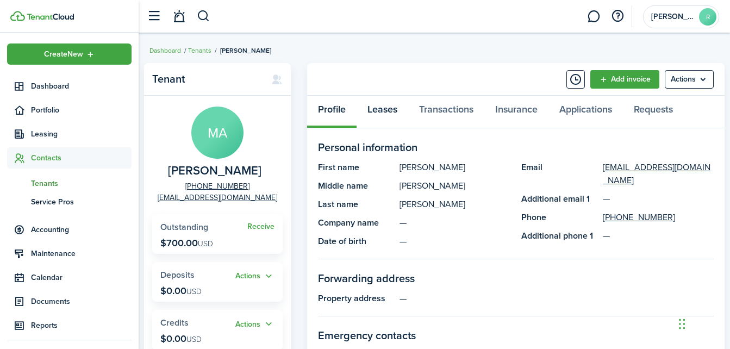
click at [387, 113] on link "Leases" at bounding box center [383, 112] width 52 height 33
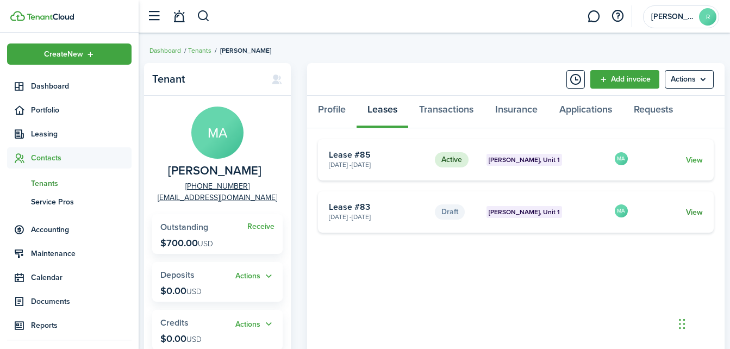
click at [695, 213] on link "View" at bounding box center [694, 212] width 17 height 11
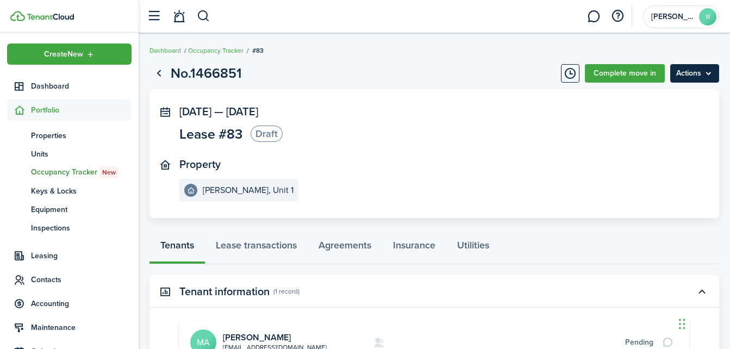
click at [696, 81] on menu-btn "Actions" at bounding box center [695, 73] width 49 height 18
click at [680, 93] on button "Delete" at bounding box center [671, 97] width 95 height 18
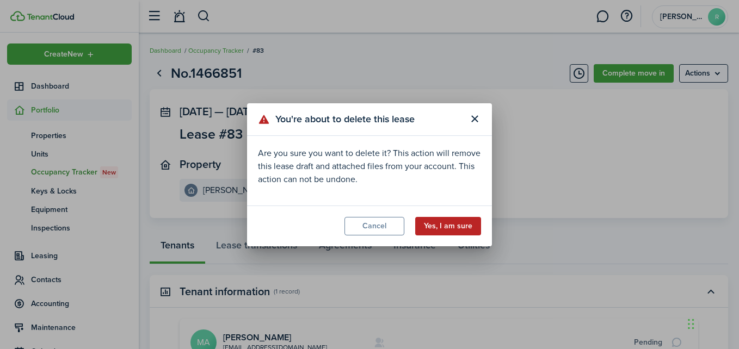
click at [466, 228] on button "Yes, I am sure" at bounding box center [448, 226] width 66 height 18
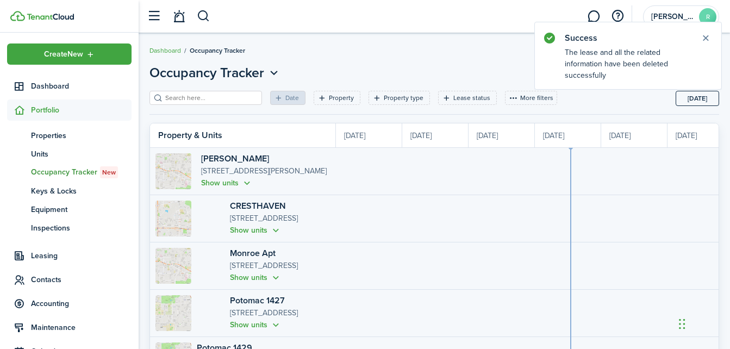
scroll to position [0, 199]
